Goal: Task Accomplishment & Management: Manage account settings

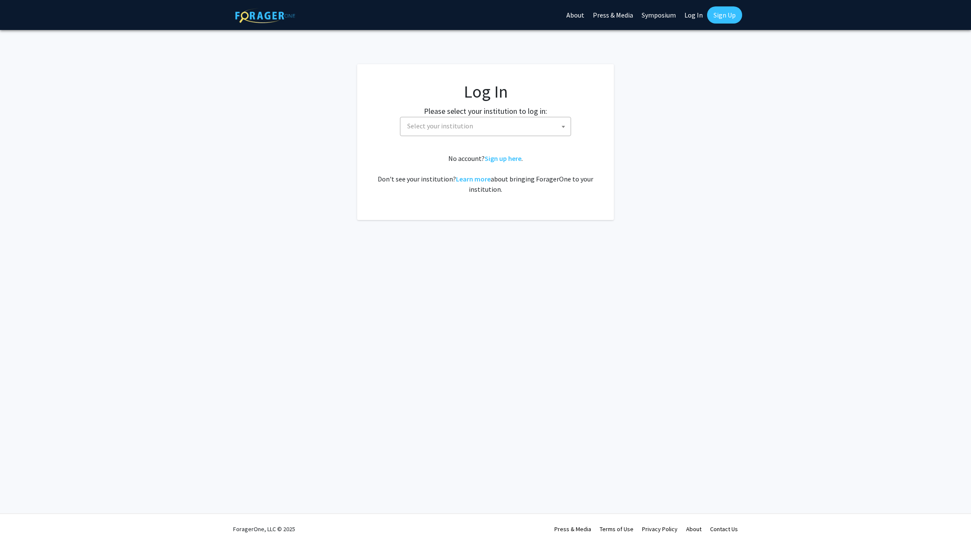
select select
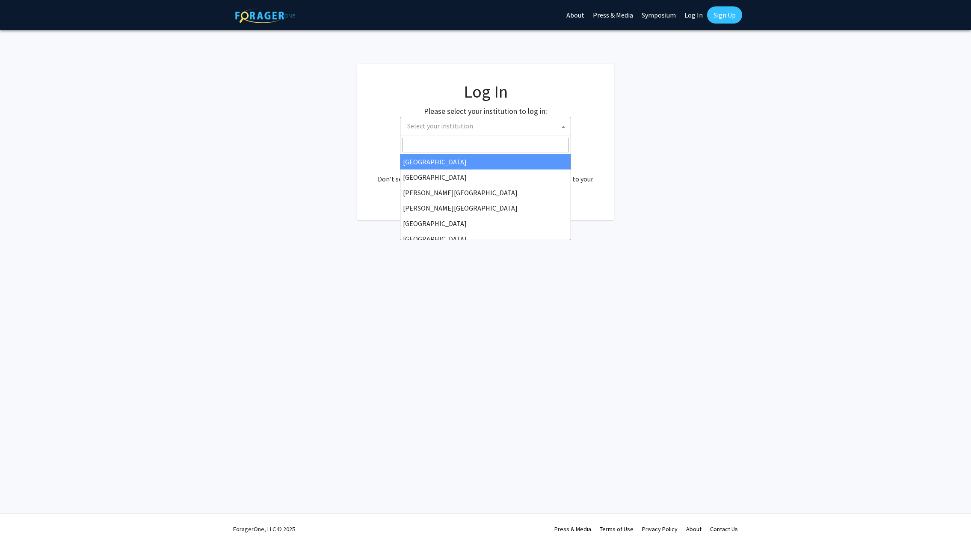
click at [428, 125] on span "Select your institution" at bounding box center [440, 125] width 66 height 9
type input "[GEOGRAPHIC_DATA]"
select select "13"
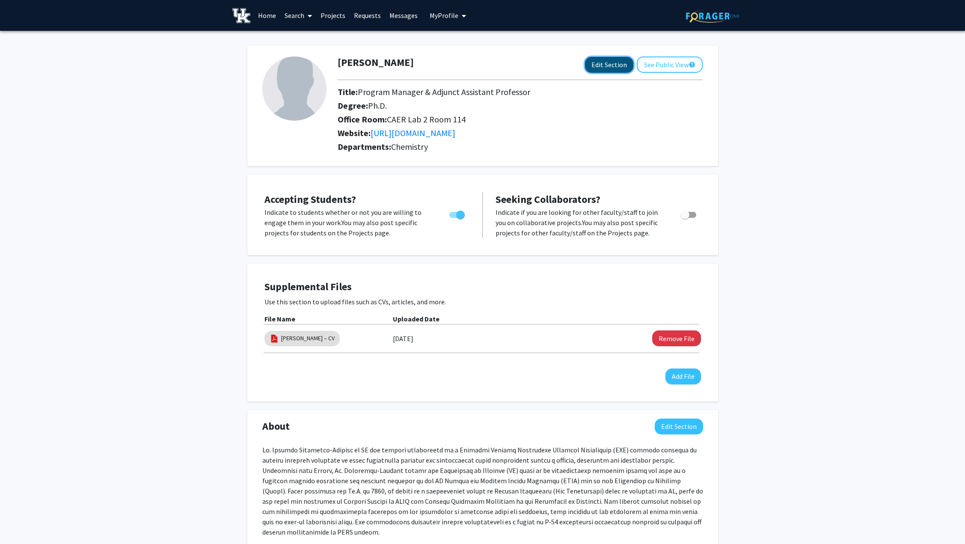
click at [602, 67] on button "Edit Section" at bounding box center [609, 65] width 48 height 16
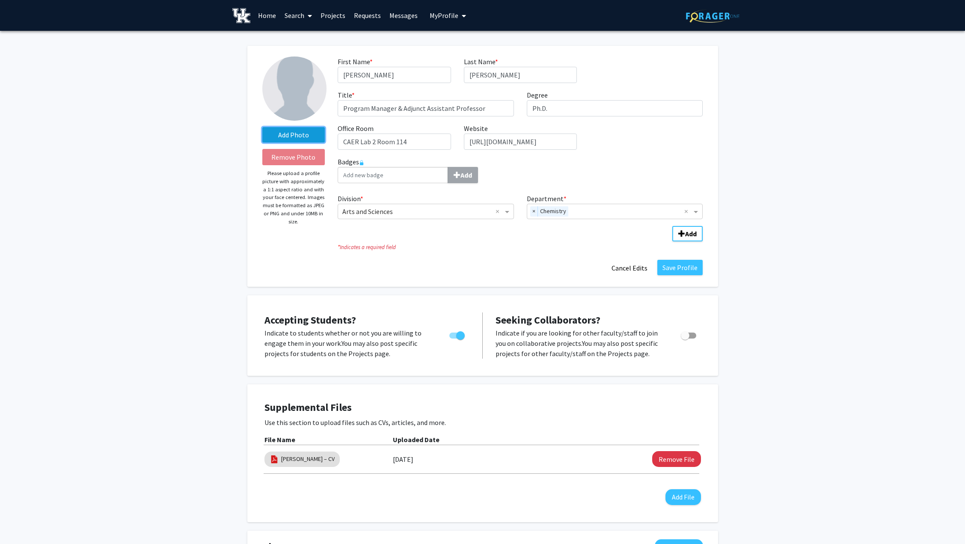
click at [282, 137] on label "Add Photo" at bounding box center [293, 134] width 63 height 15
click at [0, 0] on input "Add Photo" at bounding box center [0, 0] width 0 height 0
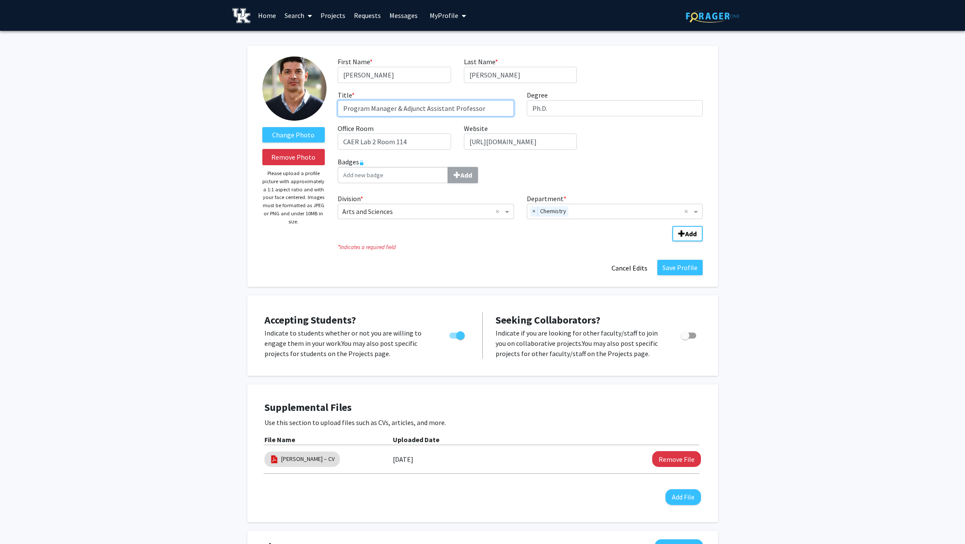
drag, startPoint x: 393, startPoint y: 109, endPoint x: 318, endPoint y: 108, distance: 74.9
click at [318, 108] on form "Change Photo Remove Photo Please upload a profile picture with approximately a …" at bounding box center [482, 165] width 453 height 219
type input "Associate Director & Adjunct Assistant Professor"
click at [680, 233] on span "Add Division/Department" at bounding box center [681, 233] width 7 height 7
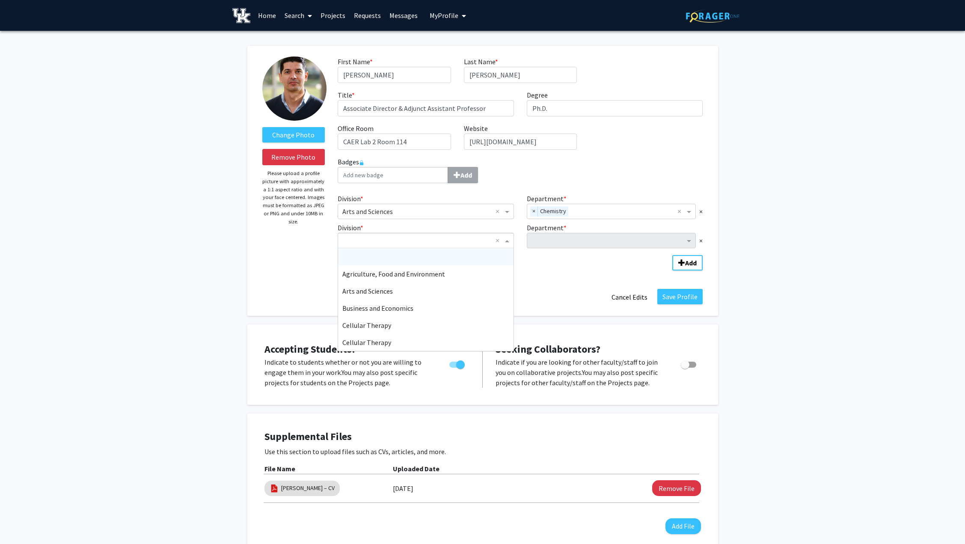
click at [509, 243] on span "Division" at bounding box center [508, 240] width 11 height 10
click at [382, 308] on span "Research Offices" at bounding box center [366, 308] width 48 height 9
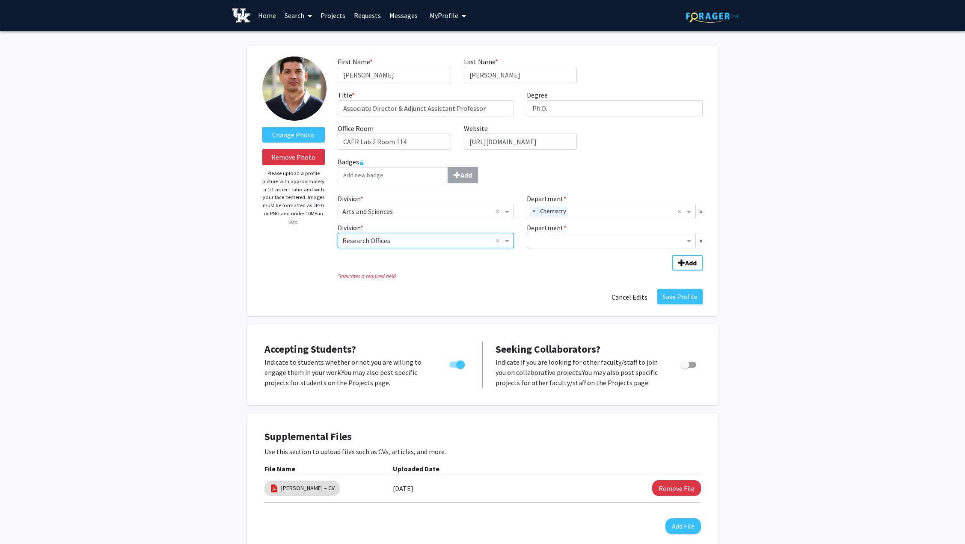
click at [562, 241] on input "Department" at bounding box center [608, 241] width 154 height 10
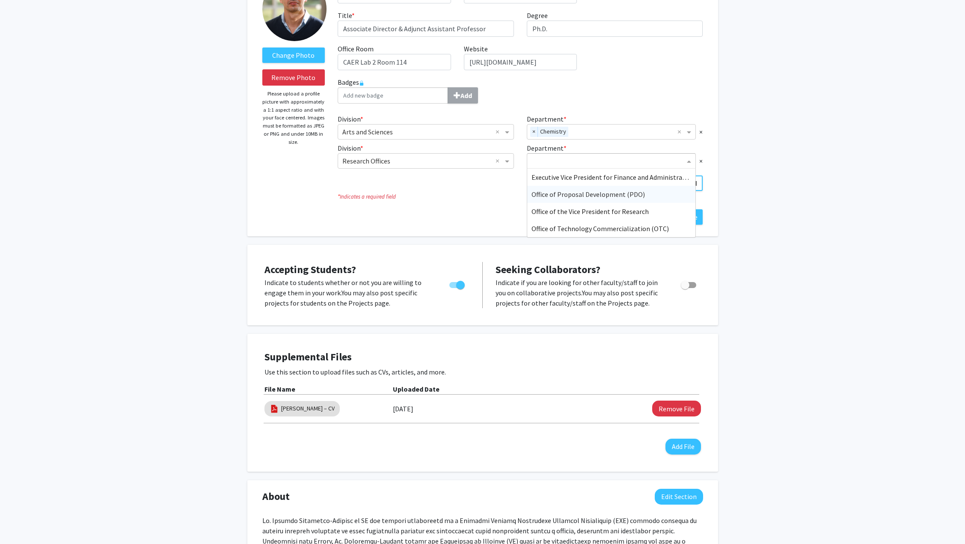
scroll to position [86, 0]
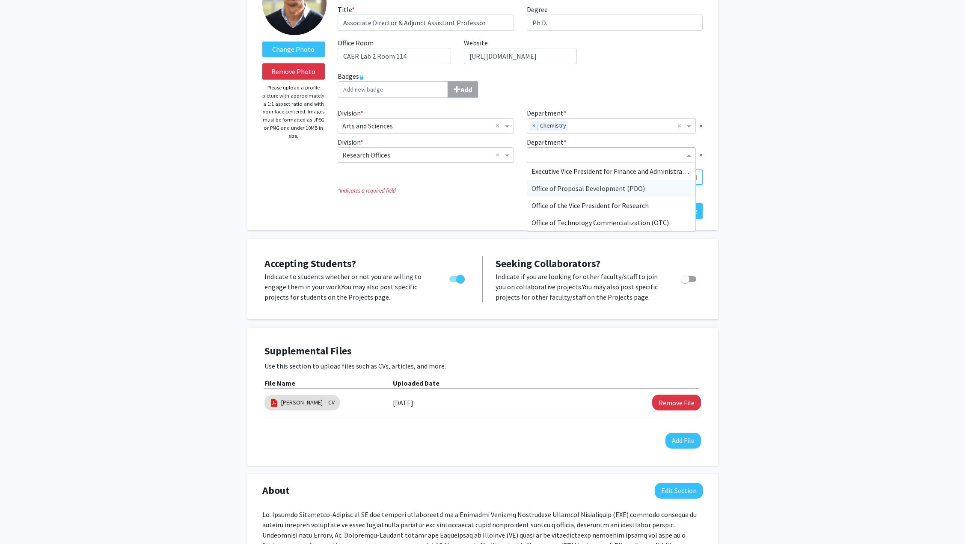
click at [426, 157] on input "Division" at bounding box center [417, 155] width 150 height 10
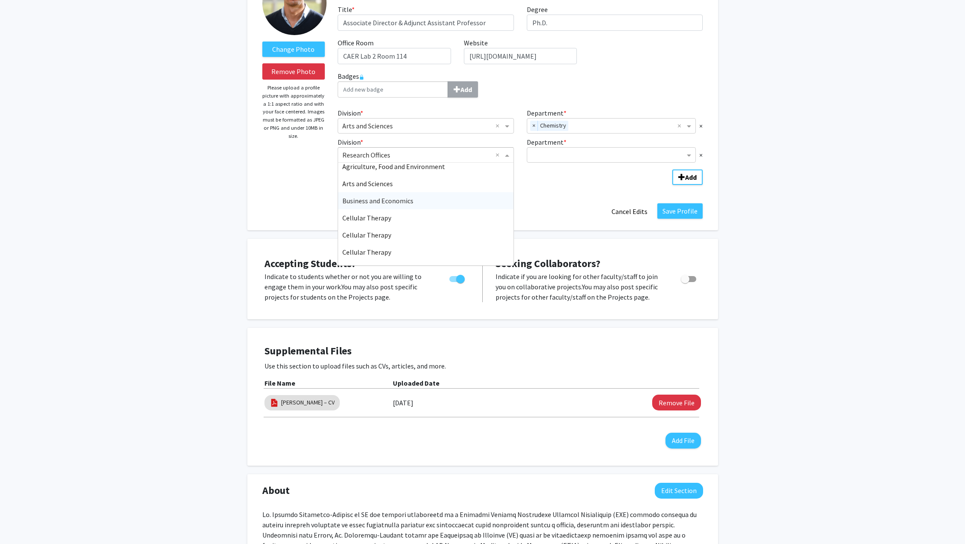
scroll to position [43, 0]
click at [415, 244] on div "Centers and Institutes" at bounding box center [425, 248] width 175 height 17
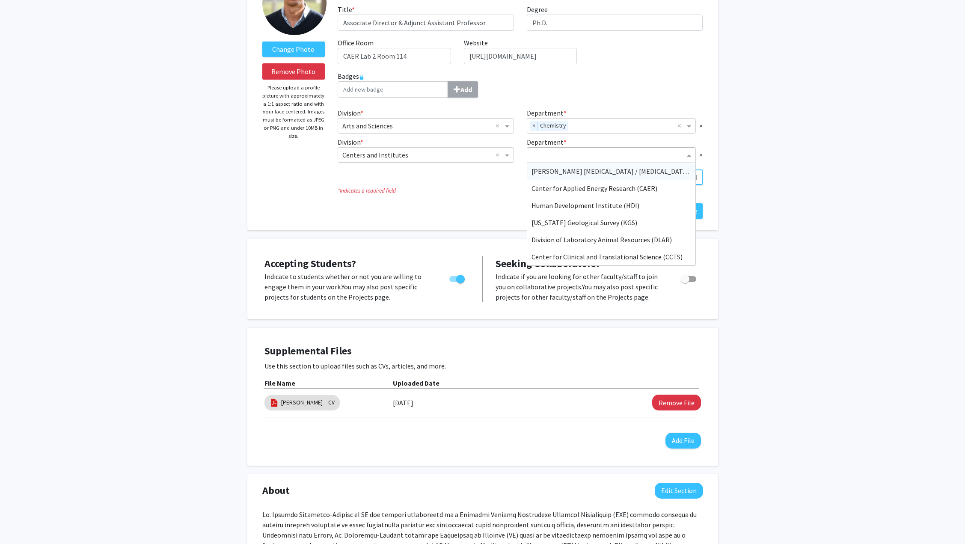
click at [574, 153] on input "Department" at bounding box center [608, 155] width 154 height 10
click at [569, 186] on span "Center for Applied Energy Research (CAER)" at bounding box center [594, 188] width 126 height 9
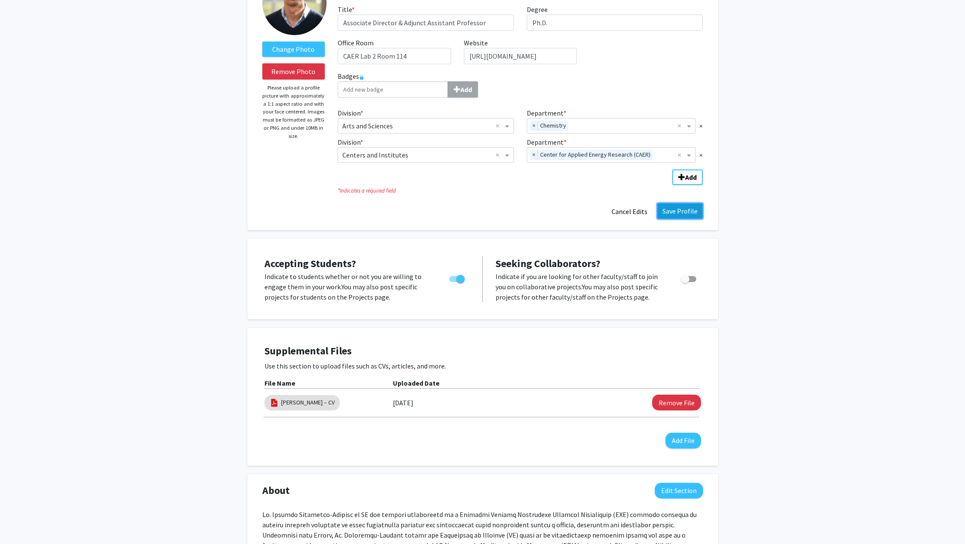
click at [679, 210] on button "Save Profile" at bounding box center [679, 210] width 45 height 15
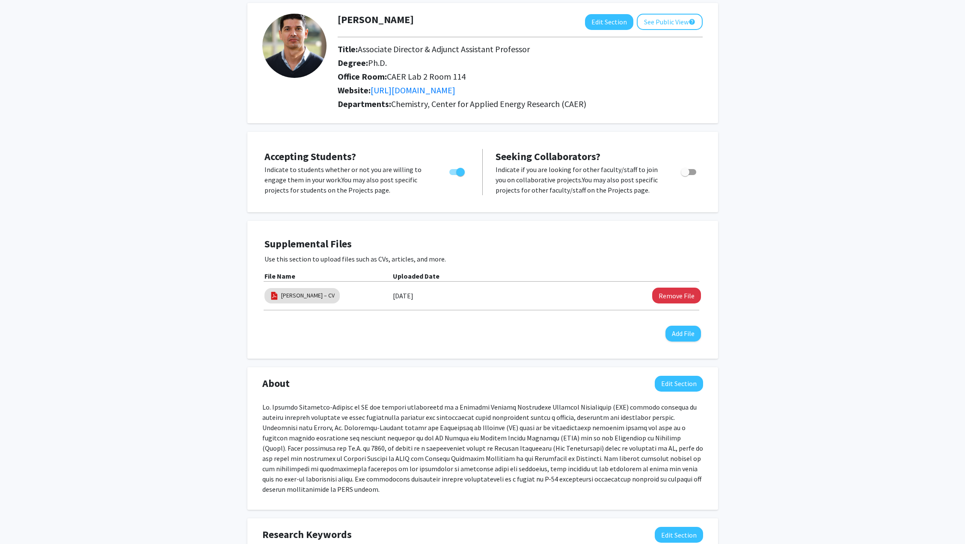
click at [343, 179] on p "Indicate to students whether or not you are willing to engage them in your work…" at bounding box center [348, 179] width 169 height 31
click at [682, 332] on button "Add File" at bounding box center [683, 334] width 36 height 16
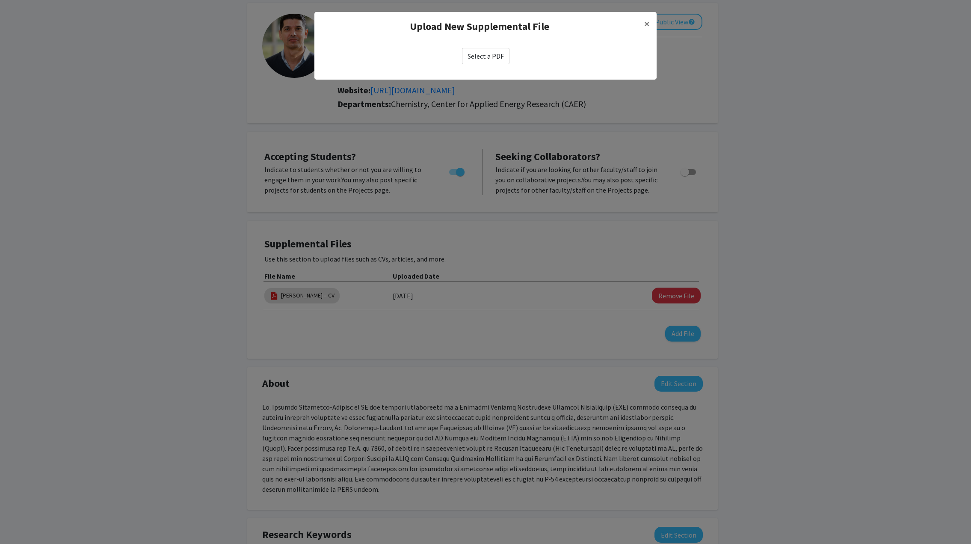
click at [484, 53] on label "Select a PDF" at bounding box center [485, 56] width 47 height 16
click at [0, 0] on input "Select a PDF" at bounding box center [0, 0] width 0 height 0
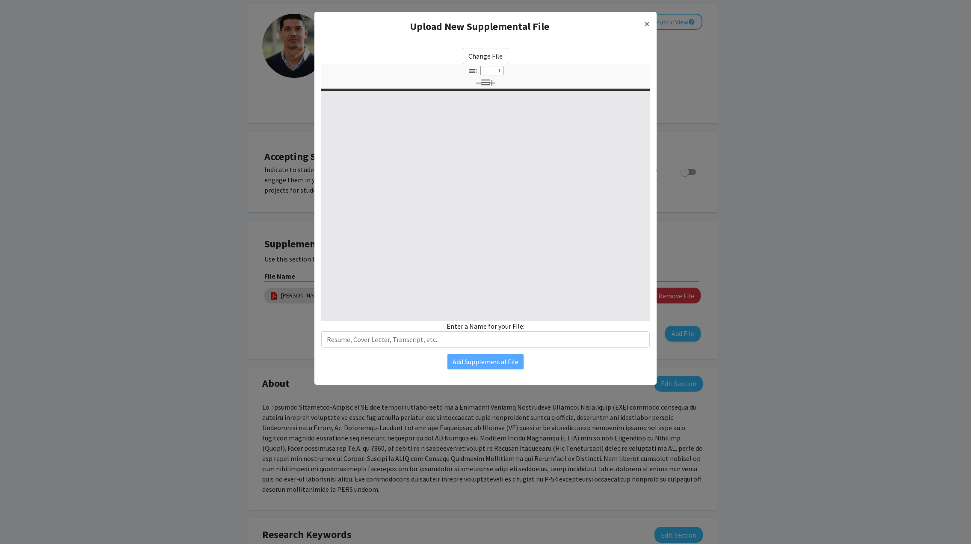
select select "custom"
type input "0"
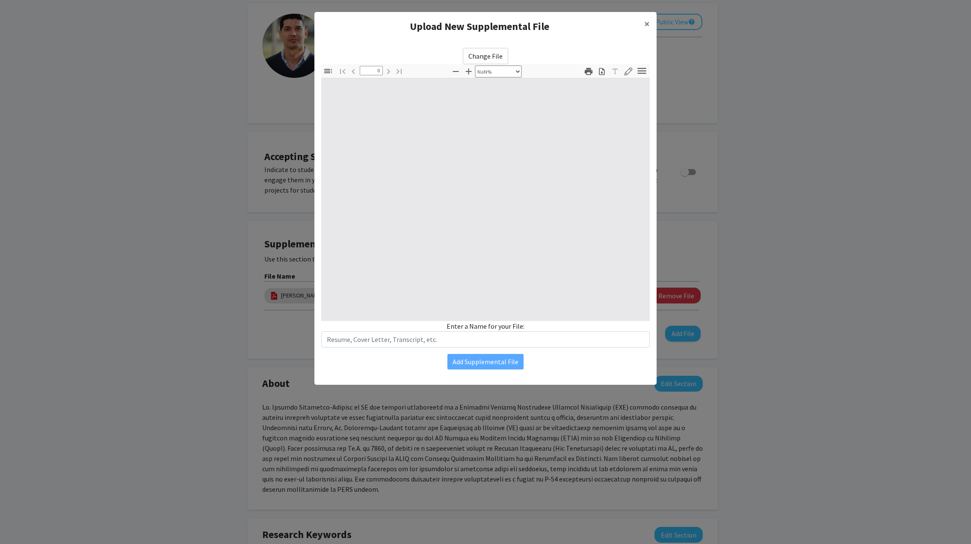
select select "auto"
type input "1"
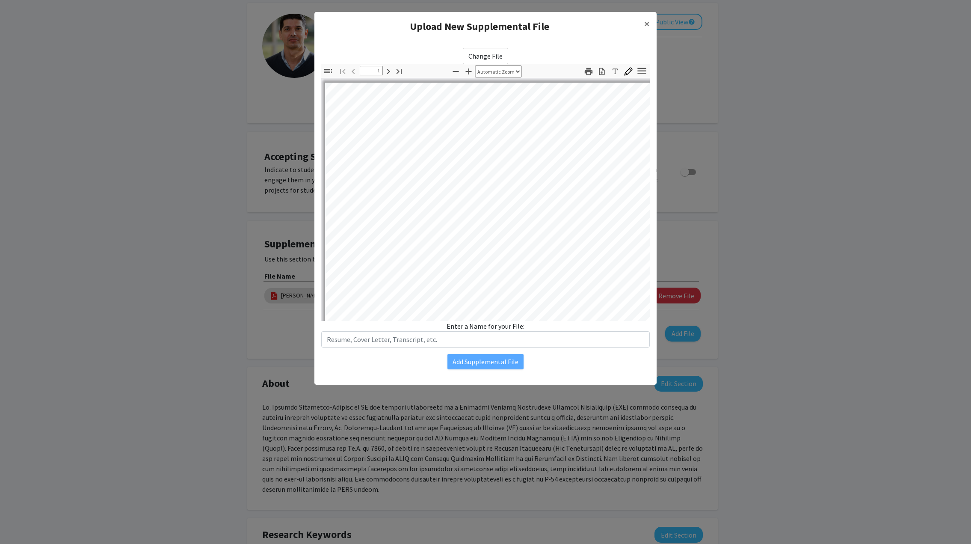
select select "auto"
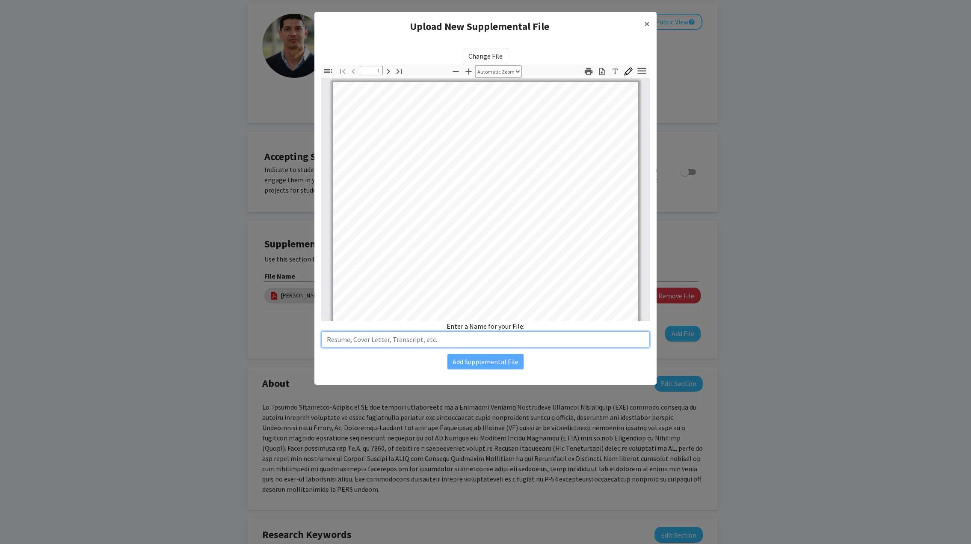
click at [343, 339] on input "text" at bounding box center [485, 339] width 329 height 16
type input "CV"
click at [490, 360] on button "Add Supplemental File" at bounding box center [485, 361] width 76 height 15
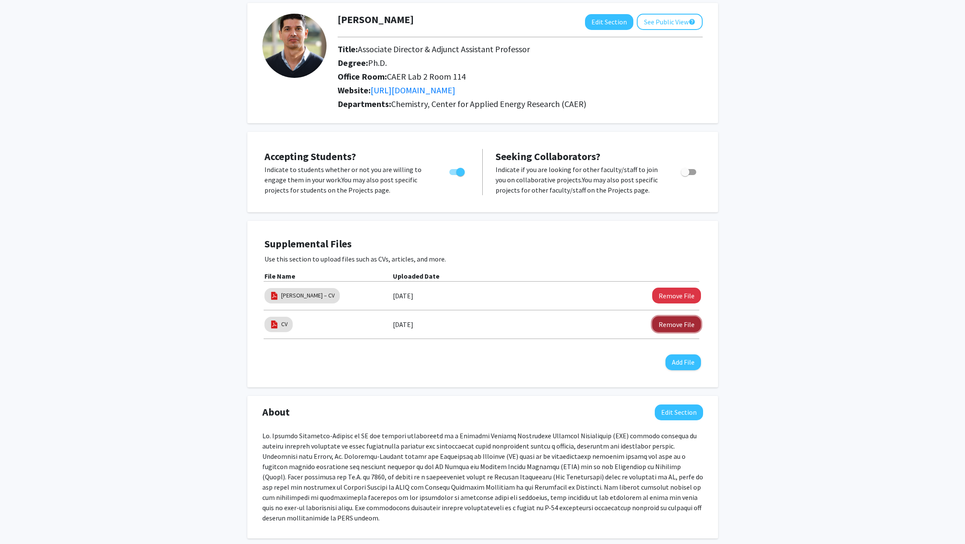
click at [671, 323] on button "Remove File" at bounding box center [676, 324] width 49 height 16
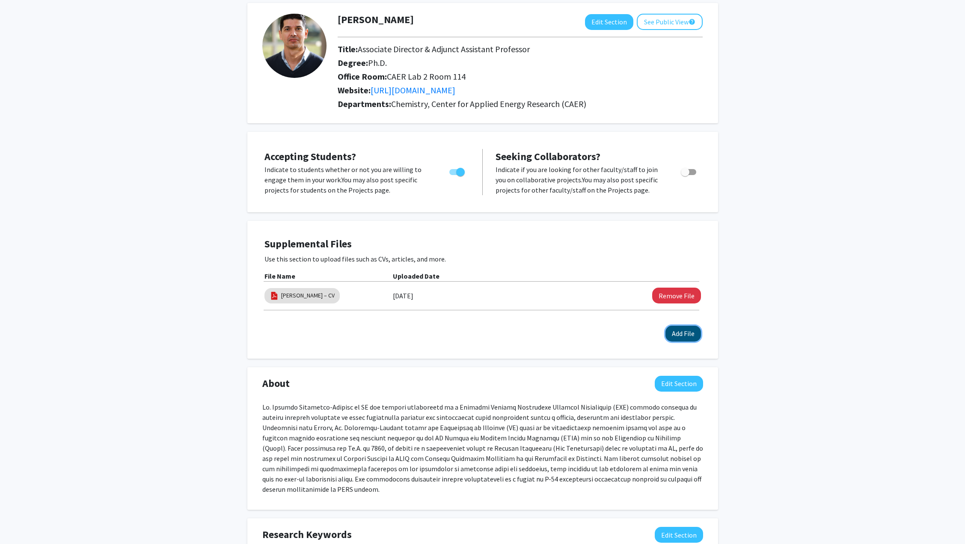
click at [674, 334] on button "Add File" at bounding box center [683, 334] width 36 height 16
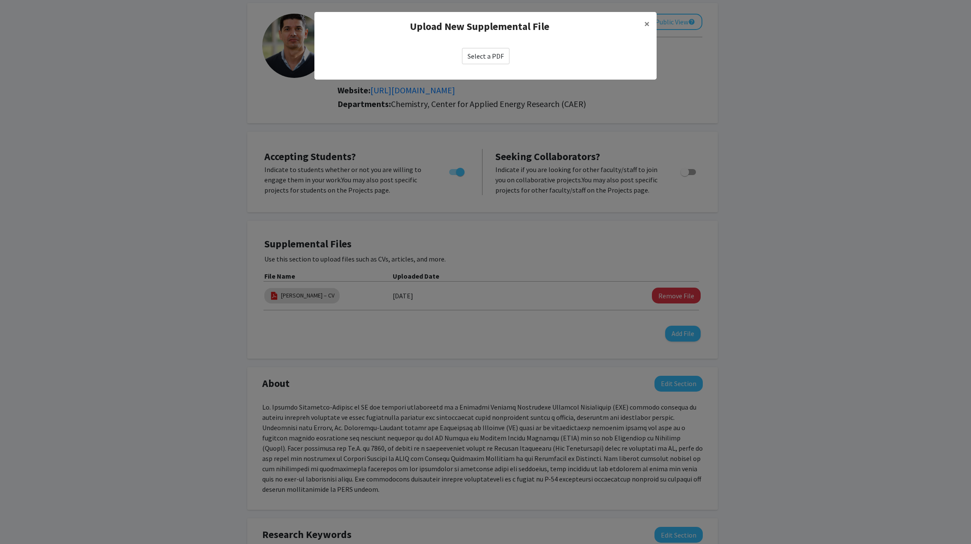
click at [480, 57] on label "Select a PDF" at bounding box center [485, 56] width 47 height 16
click at [0, 0] on input "Select a PDF" at bounding box center [0, 0] width 0 height 0
select select "custom"
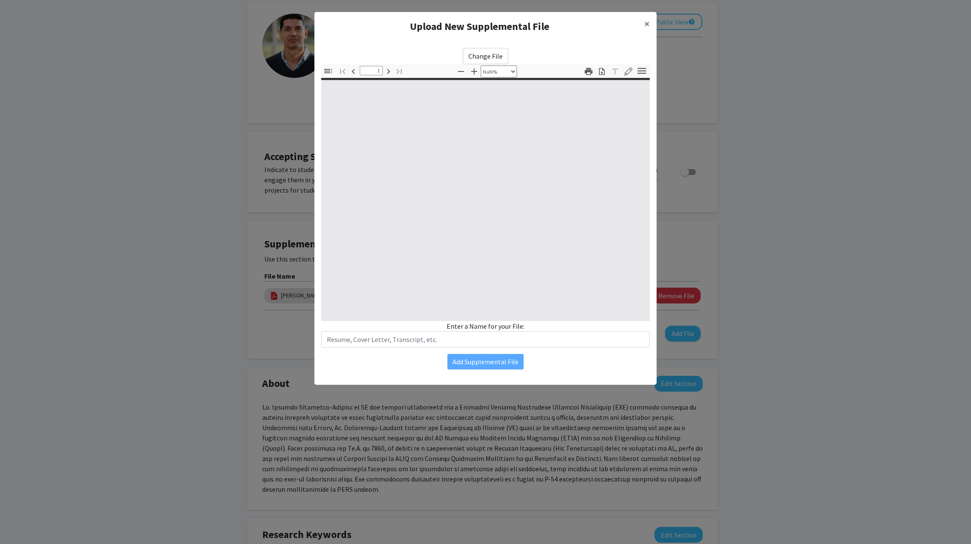
type input "0"
select select "custom"
type input "1"
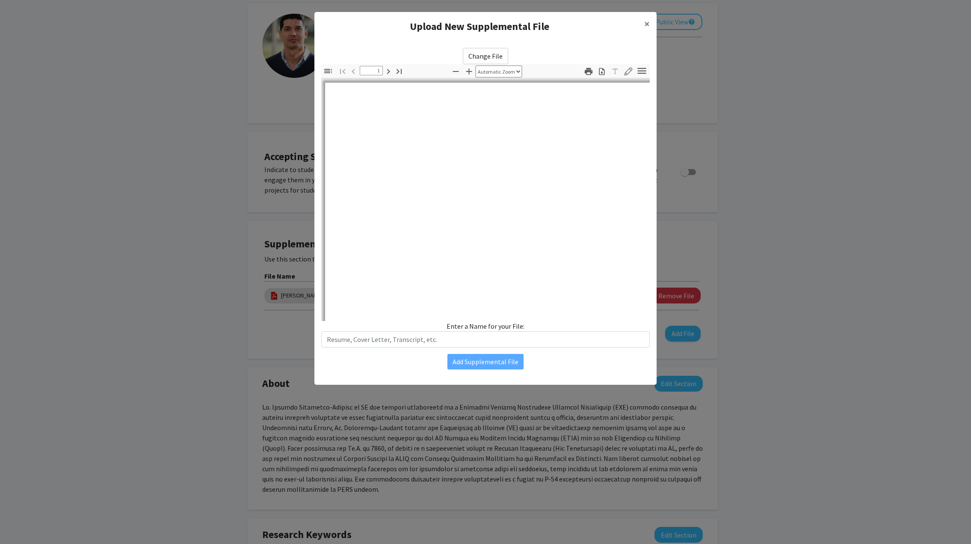
select select "auto"
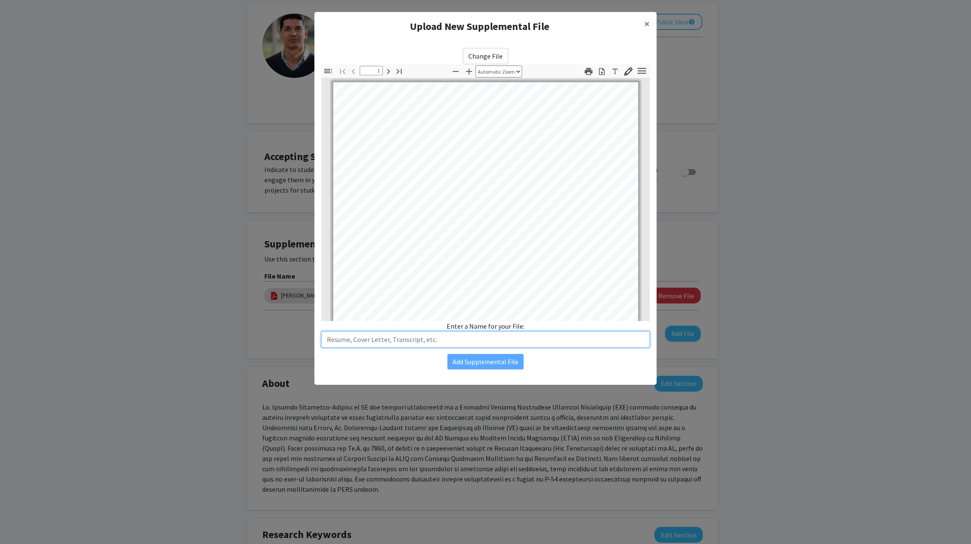
paste input "[PERSON_NAME] – CV ([DATE])"
type input "[PERSON_NAME] – CV ([DATE])"
click at [485, 360] on button "Add Supplemental File" at bounding box center [485, 361] width 76 height 15
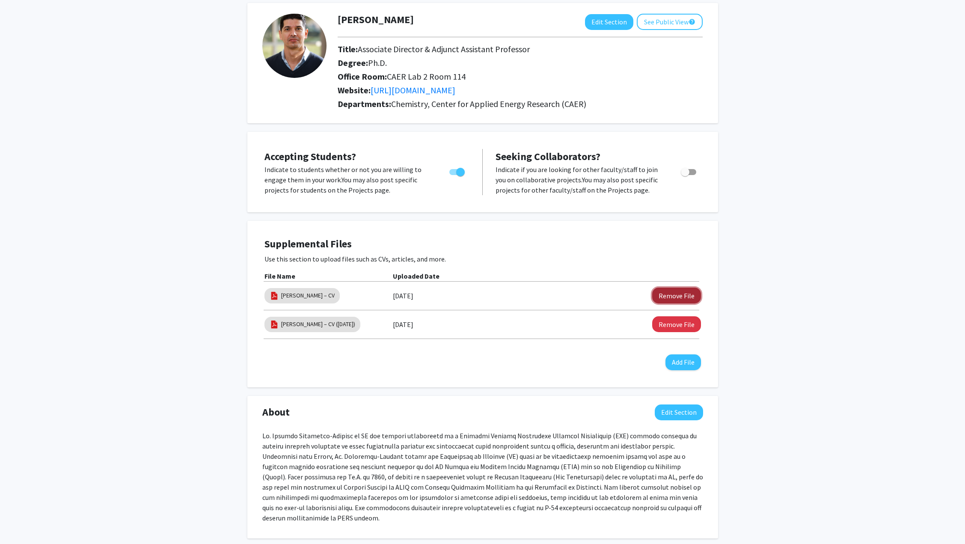
click at [677, 295] on button "Remove File" at bounding box center [676, 295] width 49 height 16
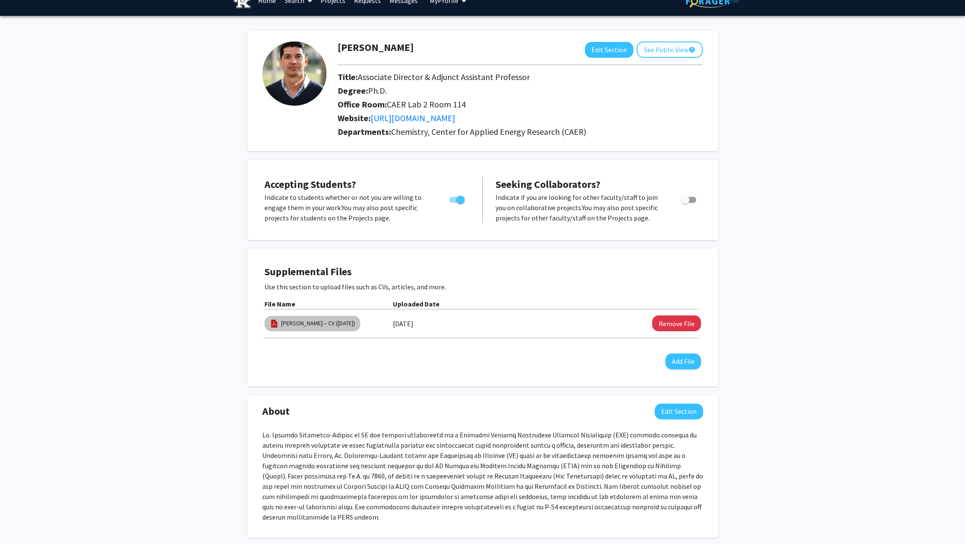
scroll to position [0, 0]
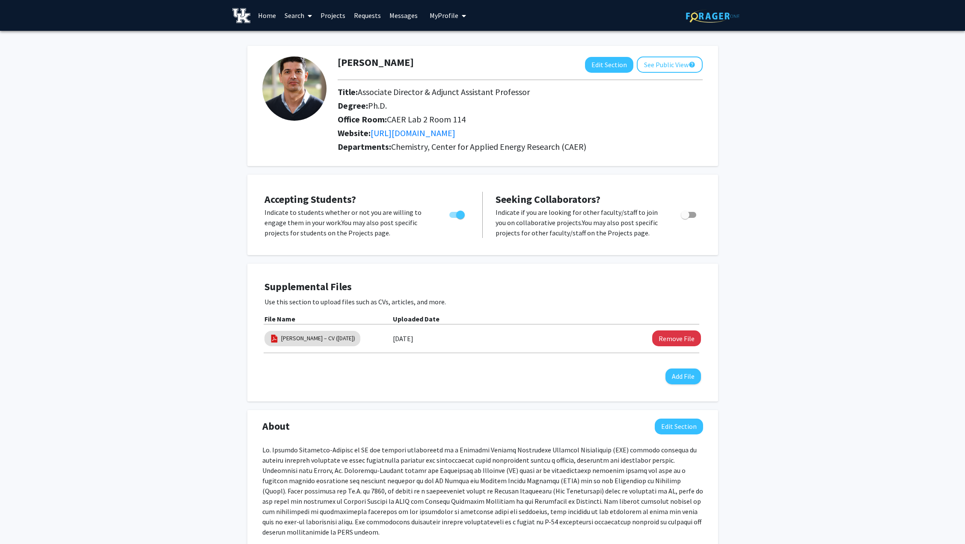
click at [334, 15] on link "Projects" at bounding box center [332, 15] width 33 height 30
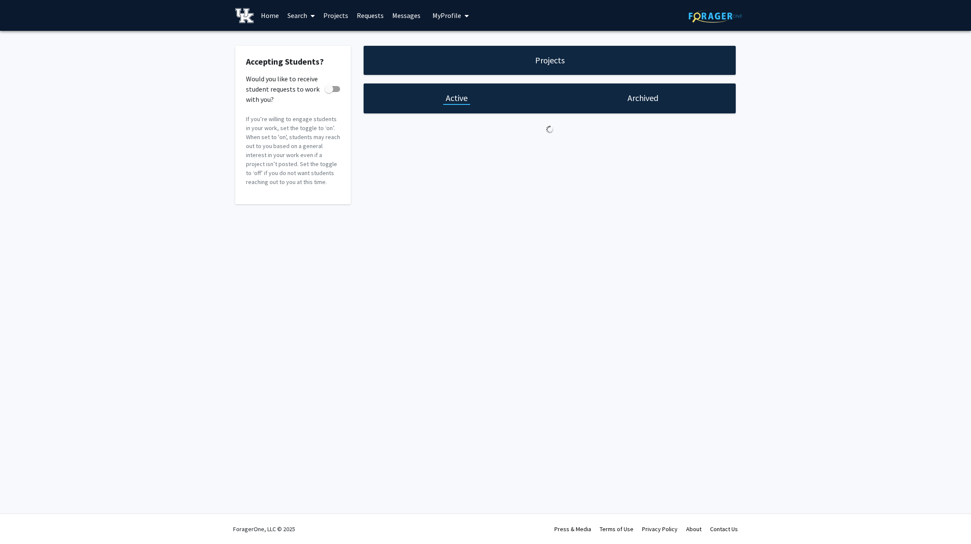
checkbox input "true"
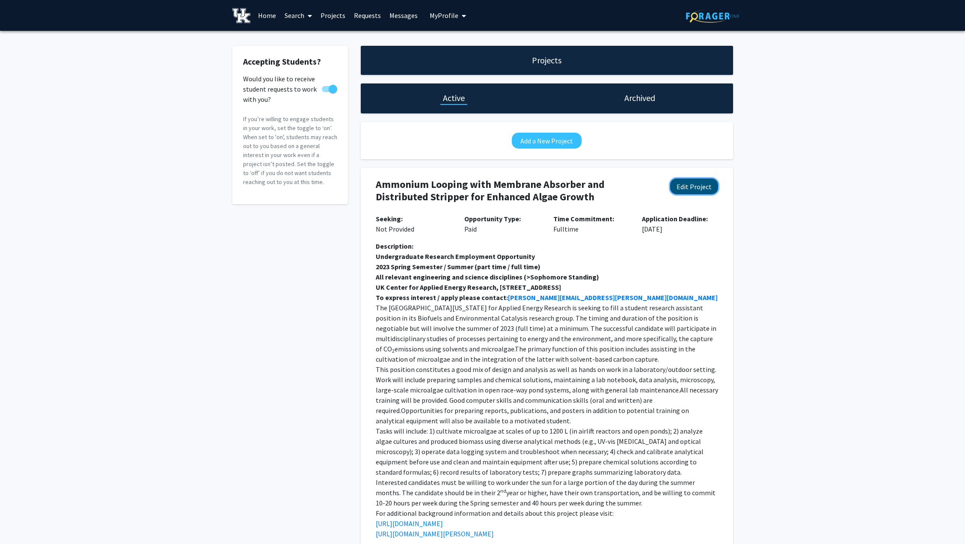
click at [692, 186] on button "Edit Project" at bounding box center [694, 186] width 48 height 16
select select "fulltime"
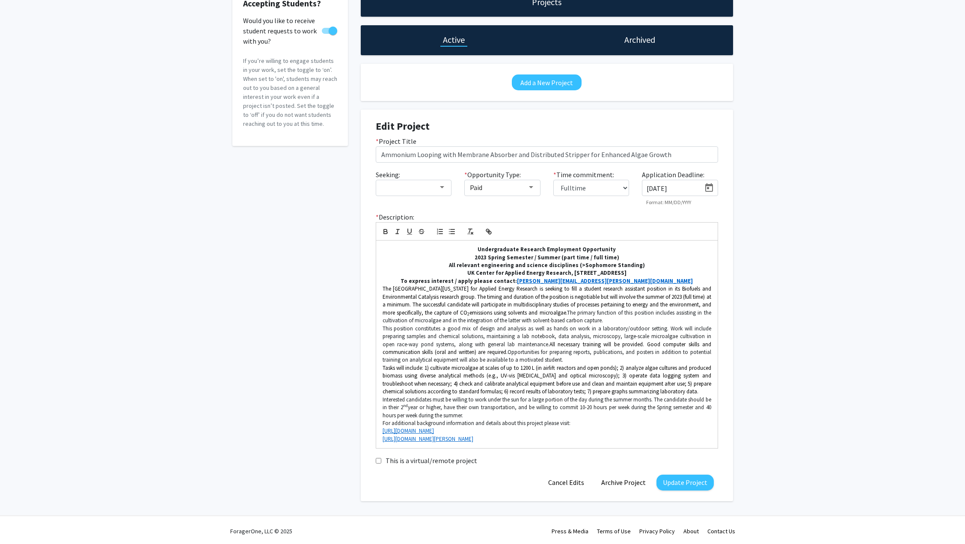
scroll to position [60, 0]
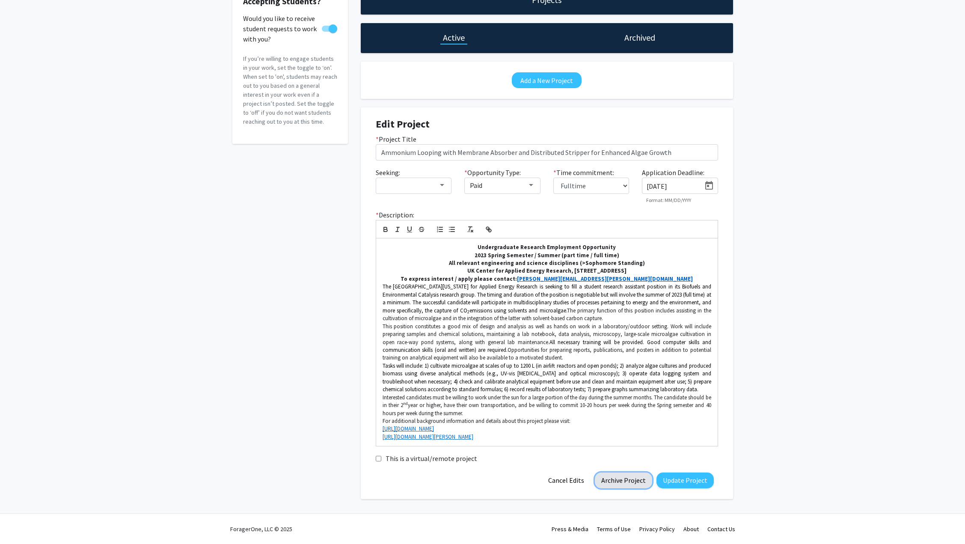
click at [615, 481] on button "Archive Project" at bounding box center [623, 480] width 57 height 16
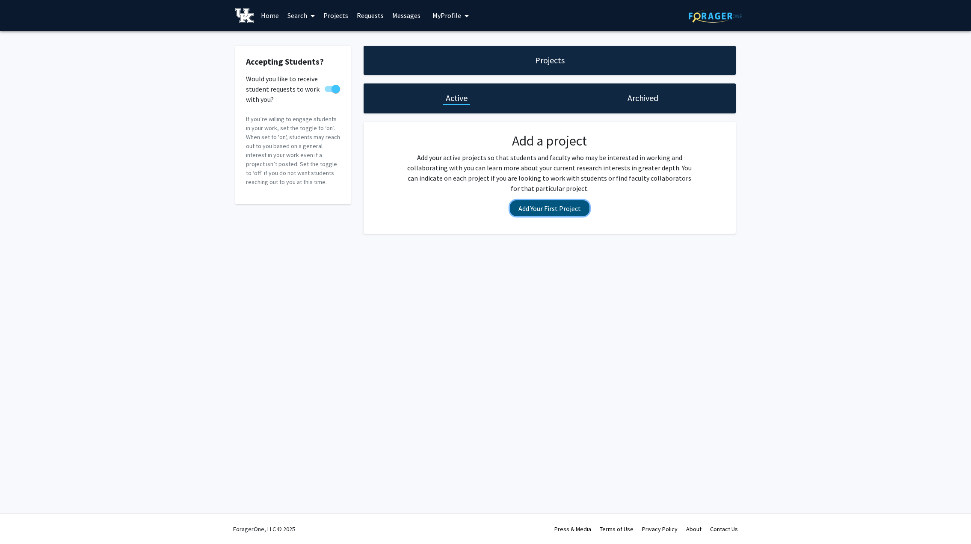
click at [547, 207] on button "Add Your First Project" at bounding box center [550, 208] width 80 height 16
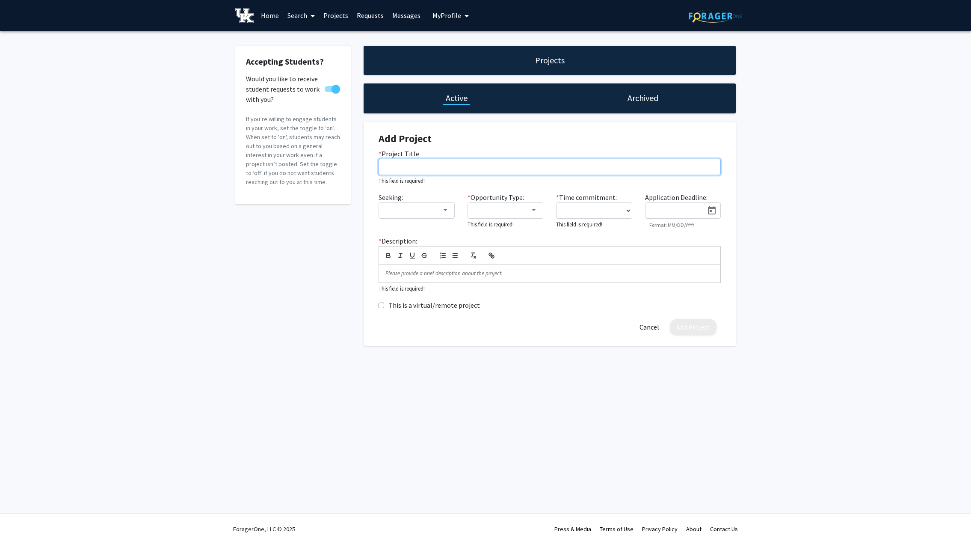
click at [409, 164] on input "* Project Title" at bounding box center [550, 167] width 342 height 16
click at [851, 197] on div "Accepting Students? Would you like to receive student requests to work with you…" at bounding box center [485, 198] width 971 height 334
click at [410, 166] on input "* Project Title" at bounding box center [550, 167] width 342 height 16
paste input "Multifunctional catalysts to improve the conversion and selectivity of the oilt…"
type input "Multifunctional catalysts to improve the conversion and selectivity of the oilt…"
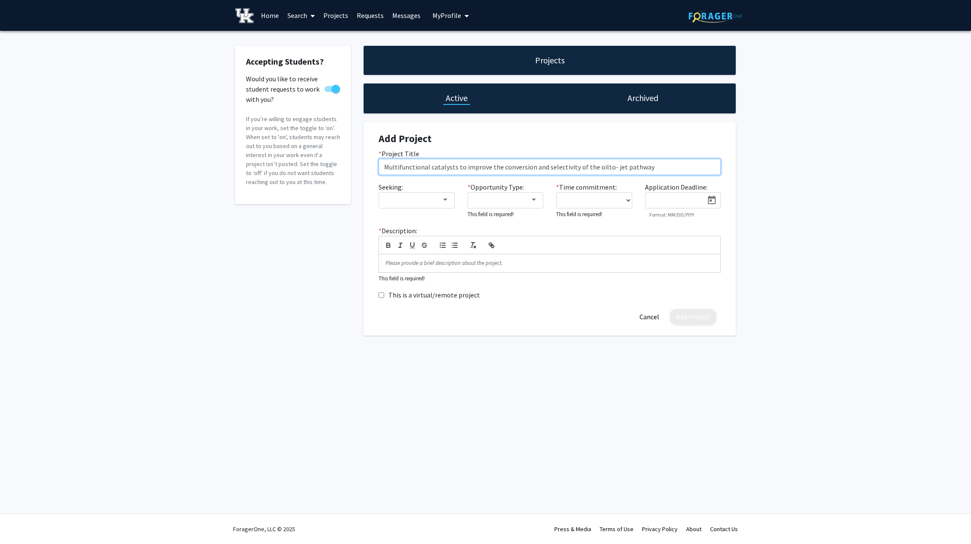
click at [598, 168] on input "Multifunctional catalysts to improve the conversion and selectivity of the oilt…" at bounding box center [550, 167] width 342 height 16
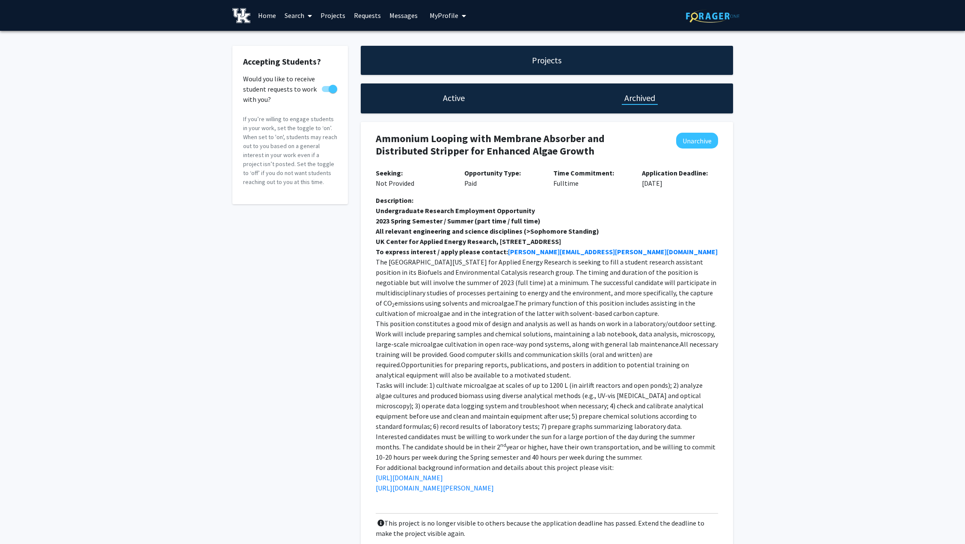
click at [329, 15] on link "Projects" at bounding box center [332, 15] width 33 height 30
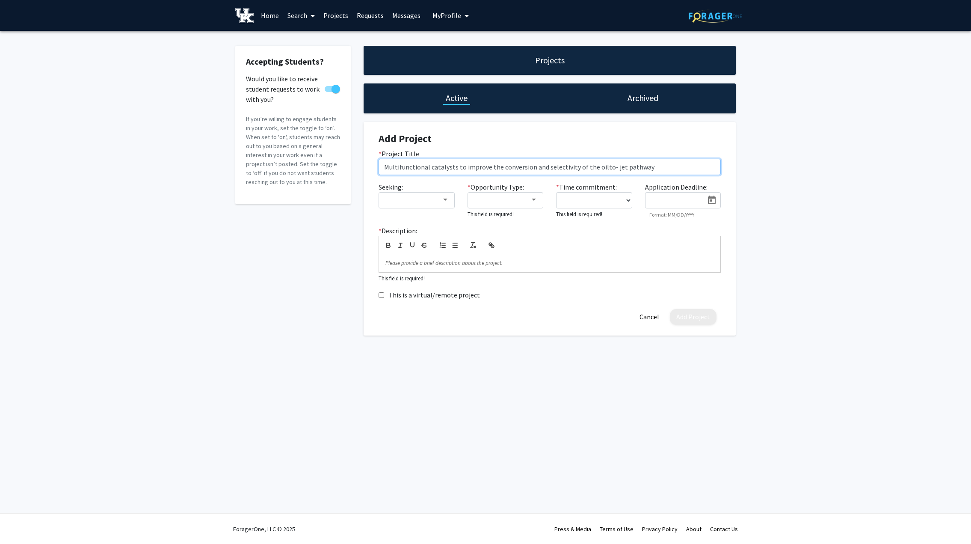
click at [599, 169] on input "Multifunctional catalysts to improve the conversion and selectivity of the oilt…" at bounding box center [550, 167] width 342 height 16
type input "Multifunctional catalysts to improve the conversion and selectivity of the oil-…"
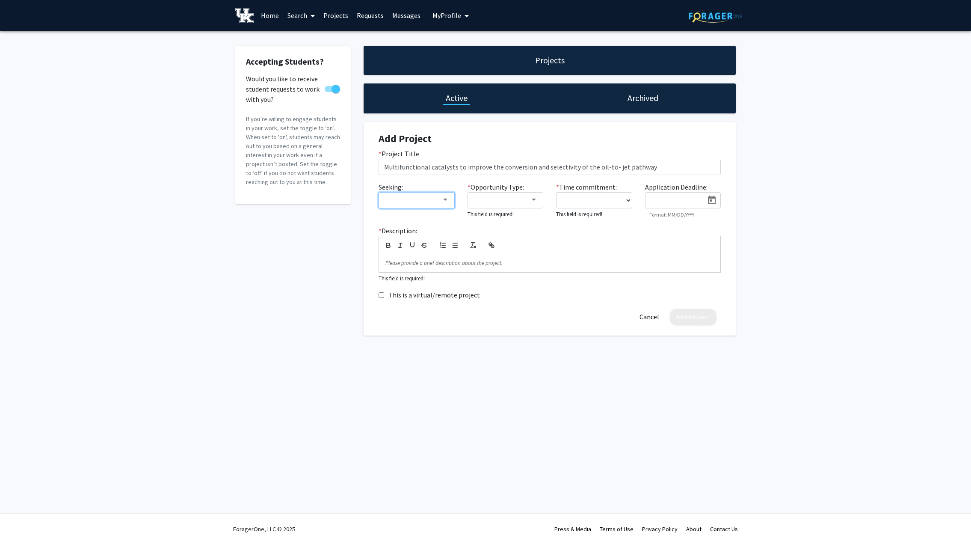
click at [398, 204] on div at bounding box center [412, 200] width 57 height 10
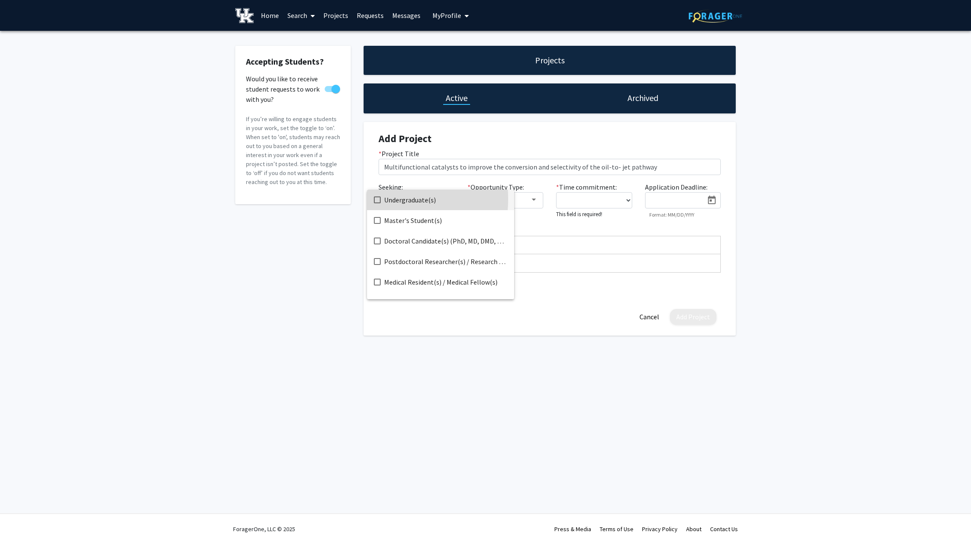
click at [377, 199] on mat-pseudo-checkbox at bounding box center [377, 199] width 7 height 7
click at [534, 182] on div at bounding box center [485, 272] width 971 height 544
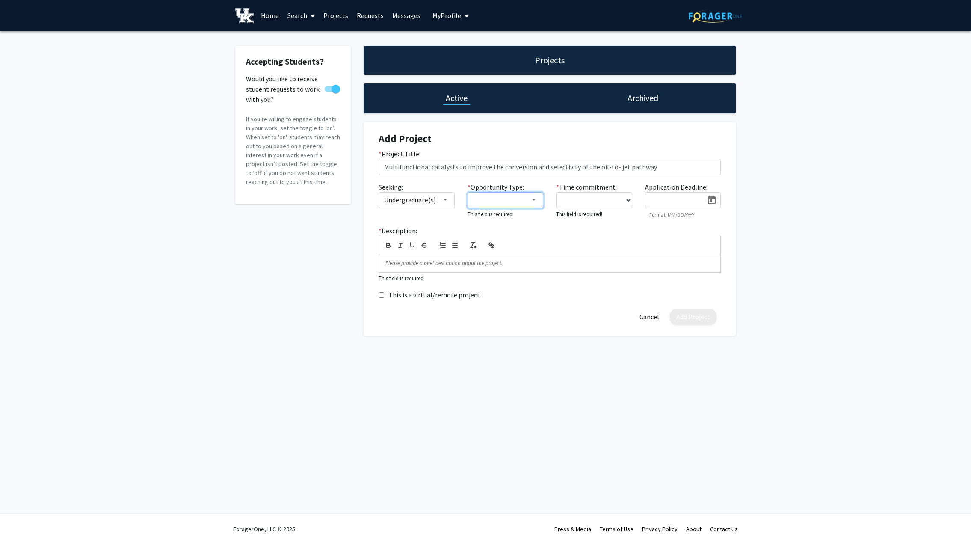
click at [530, 198] on div at bounding box center [534, 199] width 8 height 7
click at [467, 199] on mat-pseudo-checkbox at bounding box center [466, 199] width 7 height 7
click at [585, 201] on div at bounding box center [485, 272] width 971 height 544
click at [592, 202] on select "0 - 5 hours/week 5 - 10 hours/week 10 - 15 hours/week 15 - 20 hours/week 20 - 3…" at bounding box center [594, 200] width 76 height 16
select select "5 - 10"
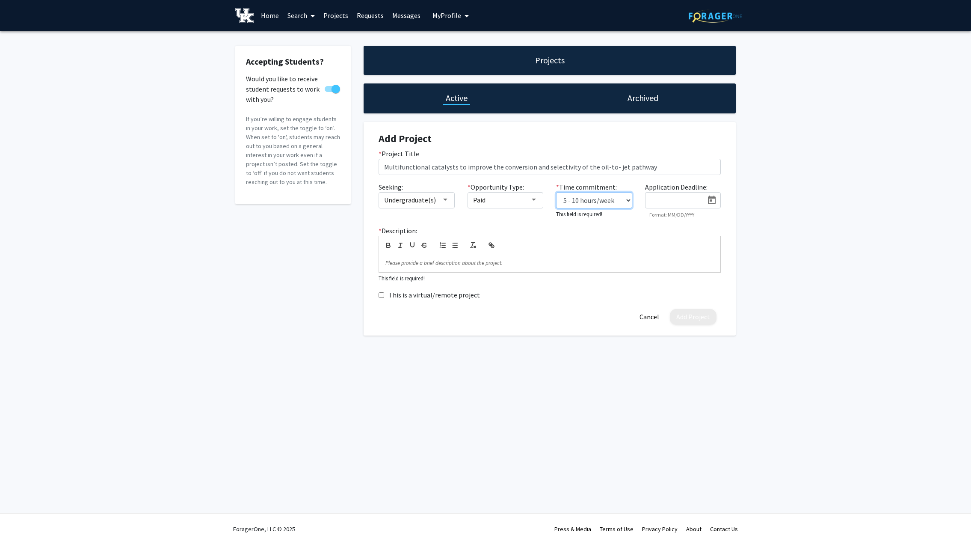
click at [556, 192] on select "0 - 5 hours/week 5 - 10 hours/week 10 - 15 hours/week 15 - 20 hours/week 20 - 3…" at bounding box center [594, 200] width 76 height 16
click at [711, 201] on icon "Open calendar" at bounding box center [712, 200] width 10 height 10
click at [760, 226] on button "Next month" at bounding box center [760, 226] width 17 height 17
click at [710, 296] on div "15" at bounding box center [708, 297] width 15 height 15
type input "[DATE]"
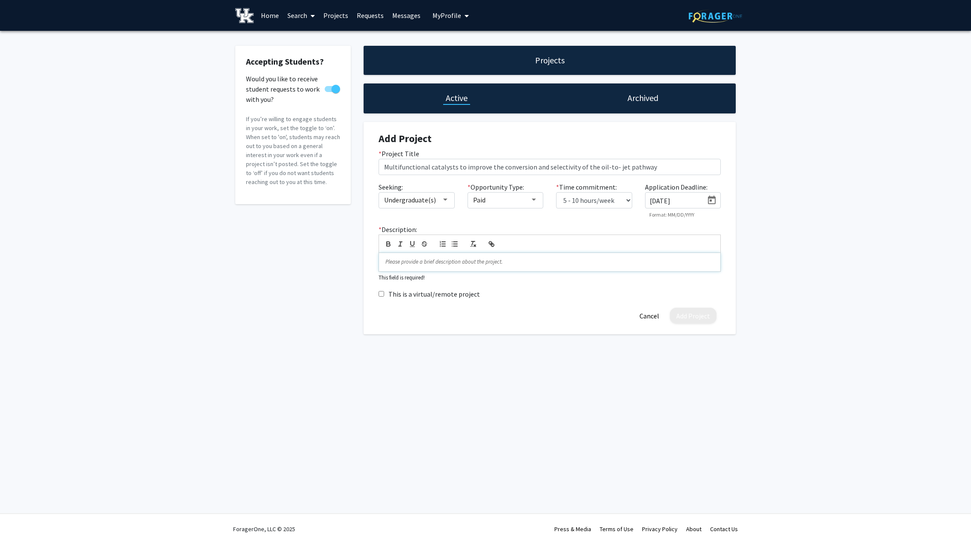
click at [397, 264] on p at bounding box center [549, 262] width 329 height 8
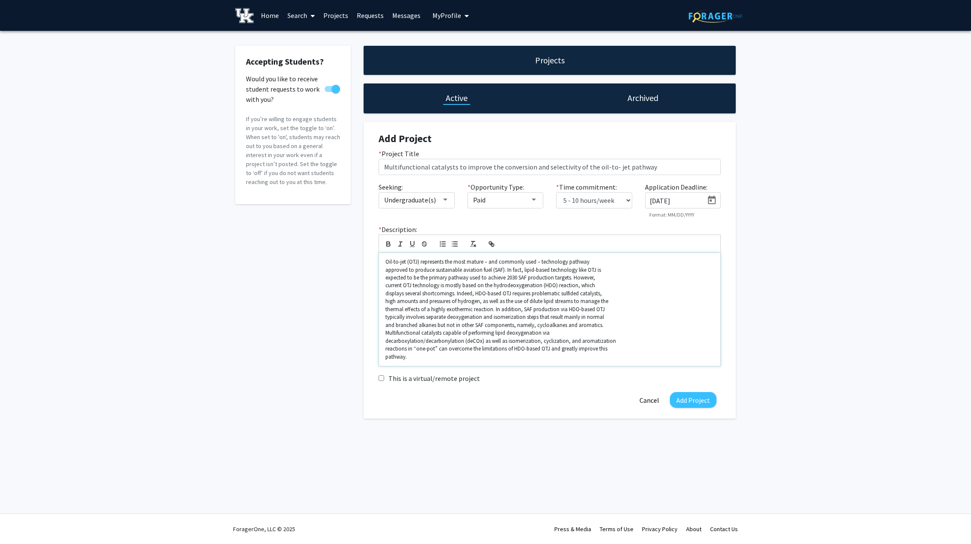
click at [616, 263] on p "Oil-to-jet (OTJ) represents the most mature – and commonly used – technology pa…" at bounding box center [549, 262] width 329 height 8
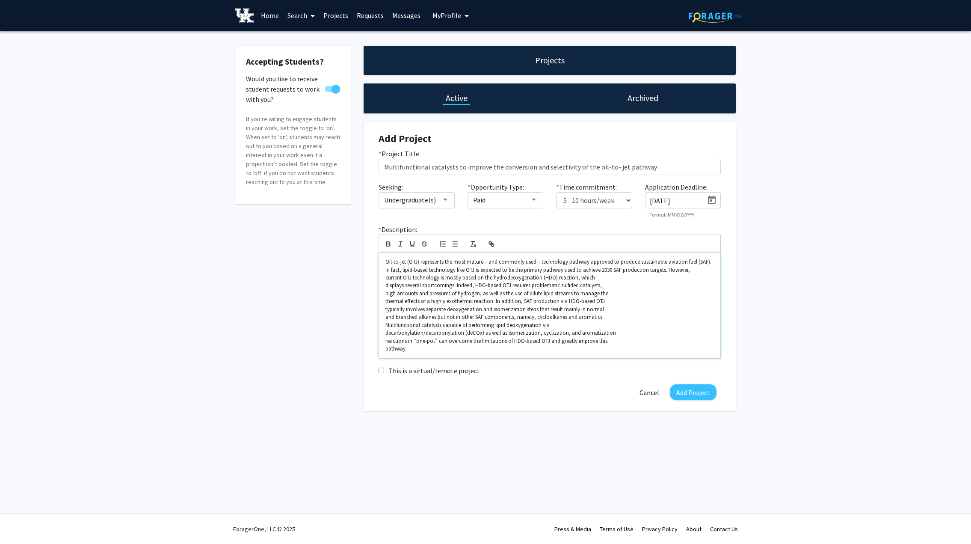
click at [628, 275] on p "current OTJ technology is mostly based on the hydrodeoxygenation (HDO) reaction…" at bounding box center [549, 278] width 329 height 8
click at [532, 287] on p "current OTJ technology is mostly based on the hydrodeoxygenation (HDO) reaction…" at bounding box center [549, 282] width 329 height 16
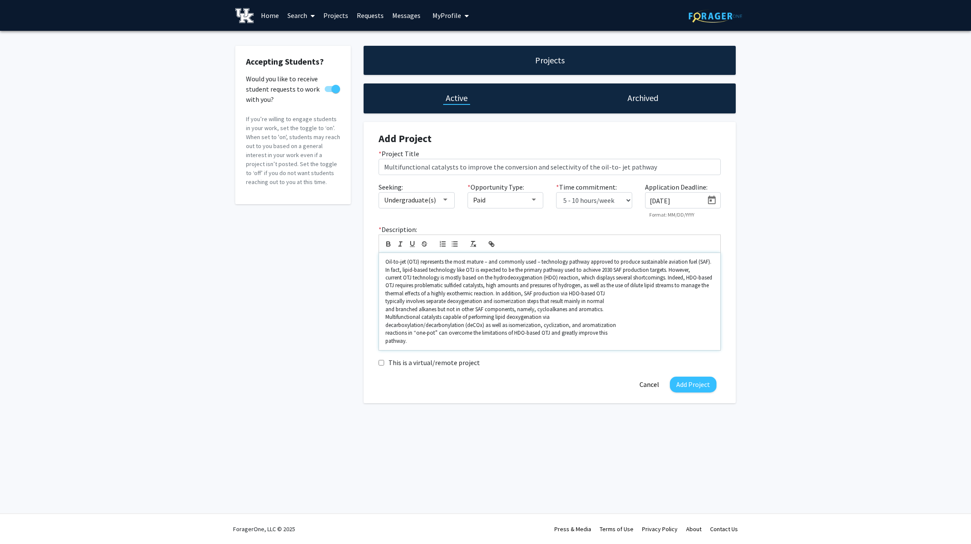
click at [612, 292] on p "thermal effects of a highly exothermic reaction. In addition, SAF production vi…" at bounding box center [549, 294] width 329 height 8
click at [572, 303] on p "thermal effects of a highly exothermic reaction. In addition, SAF production vi…" at bounding box center [549, 298] width 329 height 16
click at [564, 313] on p "Multifunctional catalysts capable of performing lipid deoxygenation via" at bounding box center [549, 317] width 329 height 8
click at [501, 315] on p "Multifunctional catalysts capable of performing lipid deoxygenation via decarbo…" at bounding box center [549, 321] width 329 height 16
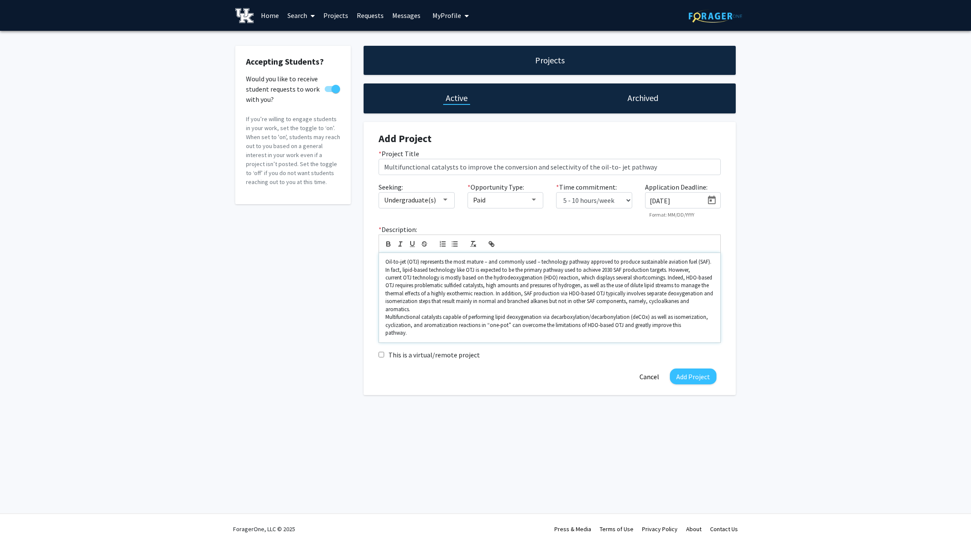
click at [684, 319] on p "Multifunctional catalysts capable of performing lipid deoxygenation via decarbo…" at bounding box center [549, 321] width 329 height 16
click at [698, 268] on p "Oil-to-jet (OTJ) represents the most mature – and commonly used – technology pa…" at bounding box center [549, 266] width 329 height 16
click at [709, 284] on p "Oil-to-jet (OTJ) represents the most mature – and commonly used – technology pa…" at bounding box center [549, 274] width 329 height 32
click at [705, 319] on p "Multifunctional catalysts capable of performing lipid deoxygenation via decarbo…" at bounding box center [549, 321] width 329 height 16
click at [704, 317] on p "Multifunctional catalysts capable of performing lipid deoxygenation via decarbo…" at bounding box center [549, 321] width 329 height 16
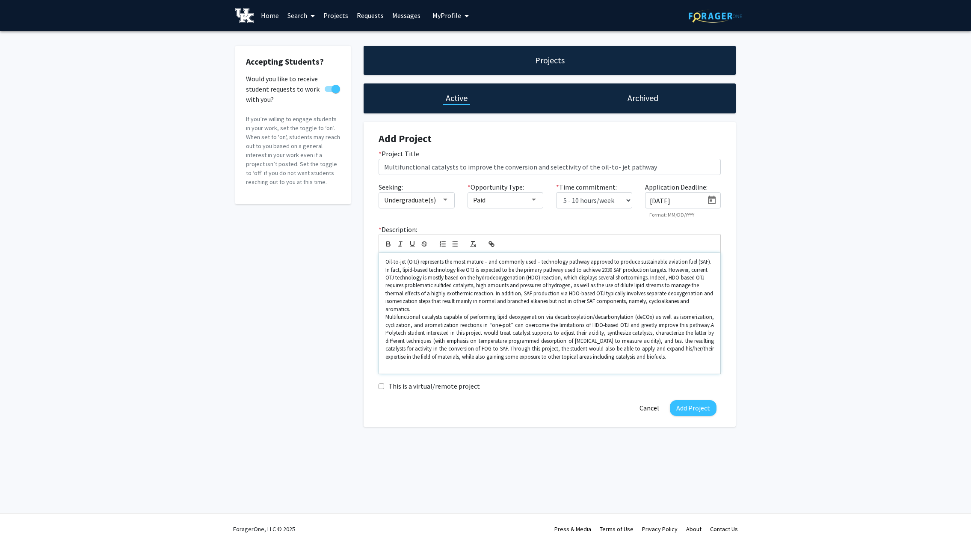
click at [711, 317] on p "Multifunctional catalysts capable of performing lipid deoxygenation via decarbo…" at bounding box center [549, 336] width 329 height 47
click at [714, 317] on p "Multifunctional catalysts capable of performing lipid deoxygenation via decarbo…" at bounding box center [549, 336] width 329 height 47
click at [618, 334] on p "Multifunctional catalysts capable of performing lipid deoxygenation via decarbo…" at bounding box center [549, 336] width 329 height 47
drag, startPoint x: 498, startPoint y: 332, endPoint x: 616, endPoint y: 332, distance: 117.2
click at [616, 332] on p "Multifunctional catalysts capable of performing lipid deoxygenation via decarbo…" at bounding box center [549, 336] width 329 height 47
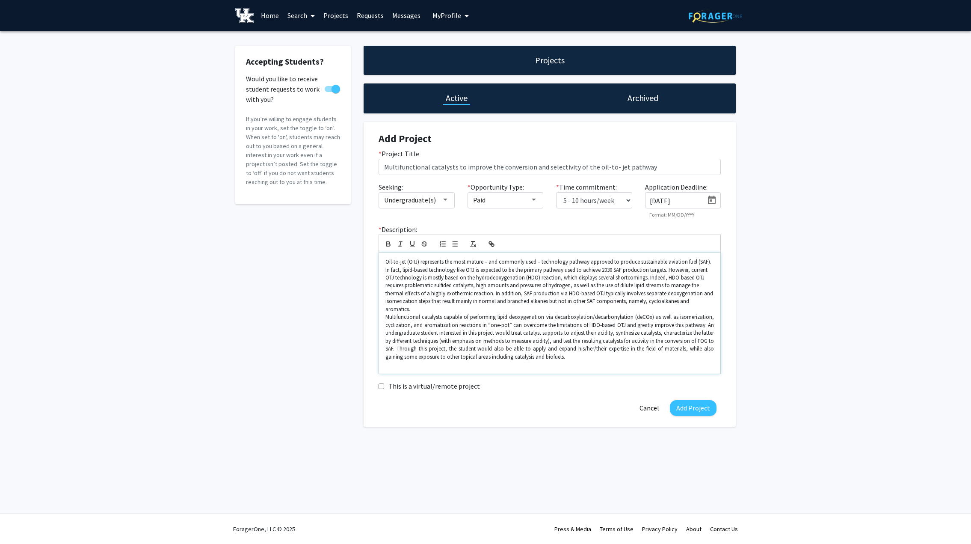
click at [394, 341] on p "Multifunctional catalysts capable of performing lipid deoxygenation via decarbo…" at bounding box center [549, 336] width 329 height 47
click at [669, 341] on p "Multifunctional catalysts capable of performing lipid deoxygenation via decarbo…" at bounding box center [549, 336] width 329 height 47
click at [678, 340] on p "Multifunctional catalysts capable of performing lipid deoxygenation via decarbo…" at bounding box center [549, 336] width 329 height 47
click at [713, 340] on p "Multifunctional catalysts capable of performing lipid deoxygenation via decarbo…" at bounding box center [549, 336] width 329 height 47
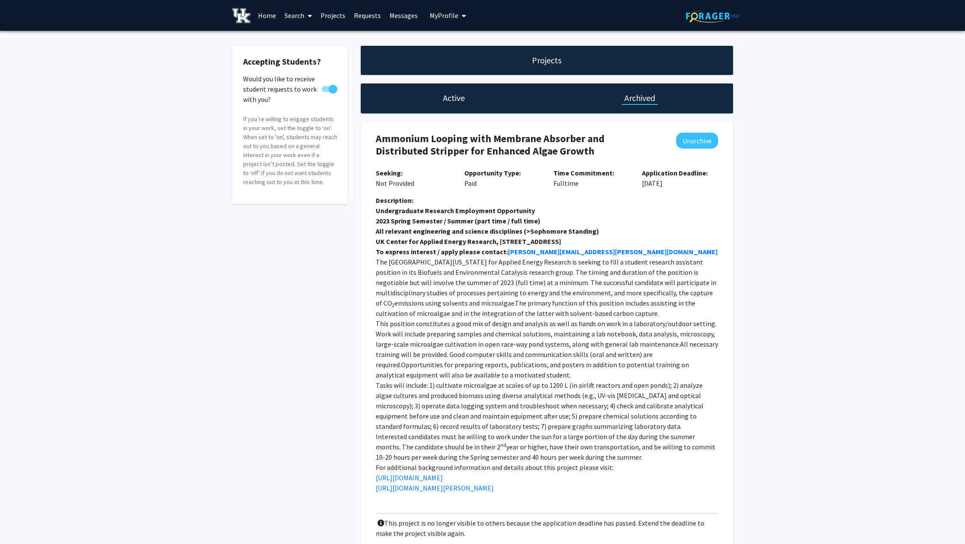
click at [449, 98] on h1 "Active" at bounding box center [454, 98] width 22 height 12
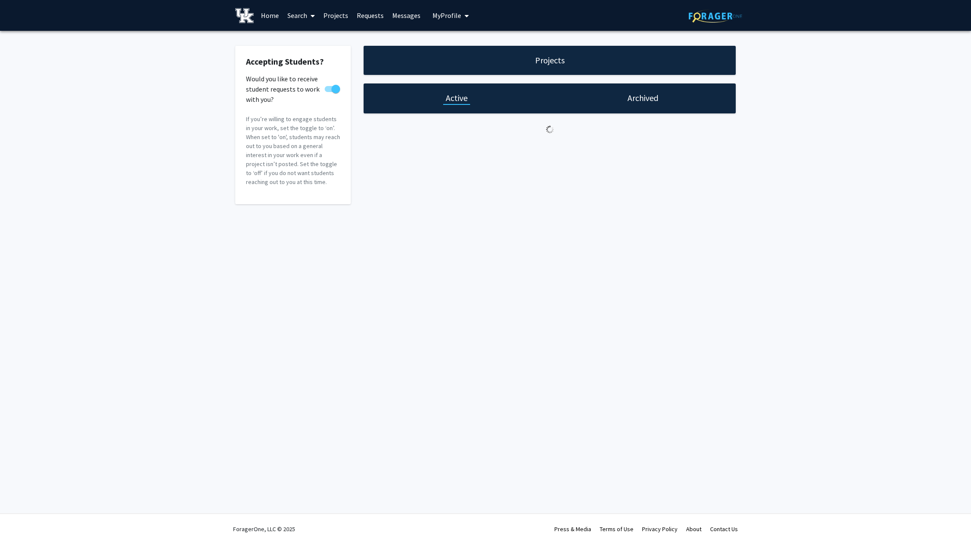
select select "5 - 10"
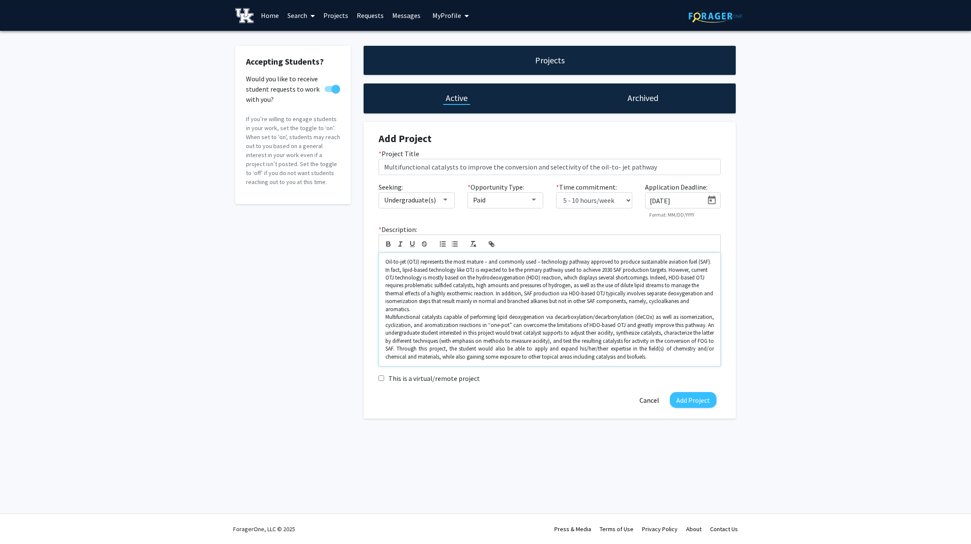
click at [439, 349] on p "Multifunctional catalysts capable of performing lipid deoxygenation via decarbo…" at bounding box center [549, 336] width 329 height 47
click at [436, 350] on p "Multifunctional catalysts capable of performing lipid deoxygenation via decarbo…" at bounding box center [549, 336] width 329 height 47
click at [395, 341] on p "Multifunctional catalysts capable of performing lipid deoxygenation via decarbo…" at bounding box center [549, 336] width 329 height 47
click at [695, 349] on p "Multifunctional catalysts capable of performing lipid deoxygenation via decarbo…" at bounding box center [549, 336] width 329 height 47
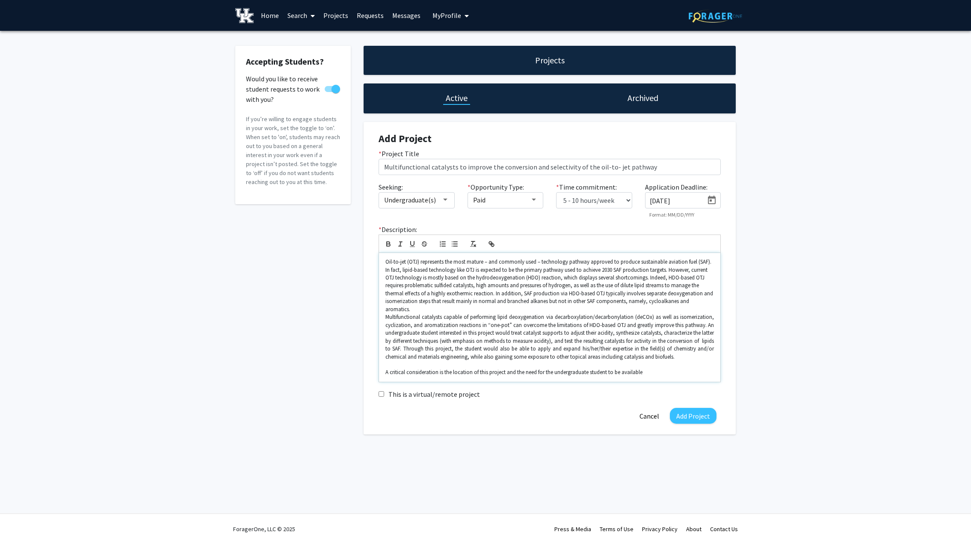
click at [646, 368] on p "A critical consideration is the location of this project and the need for the u…" at bounding box center [549, 372] width 329 height 8
click at [471, 373] on p "A critical consideration is the location of this project and the need for the u…" at bounding box center [549, 376] width 329 height 16
click at [562, 370] on p "A critical consideration is the location of this project and the need for the u…" at bounding box center [549, 376] width 329 height 16
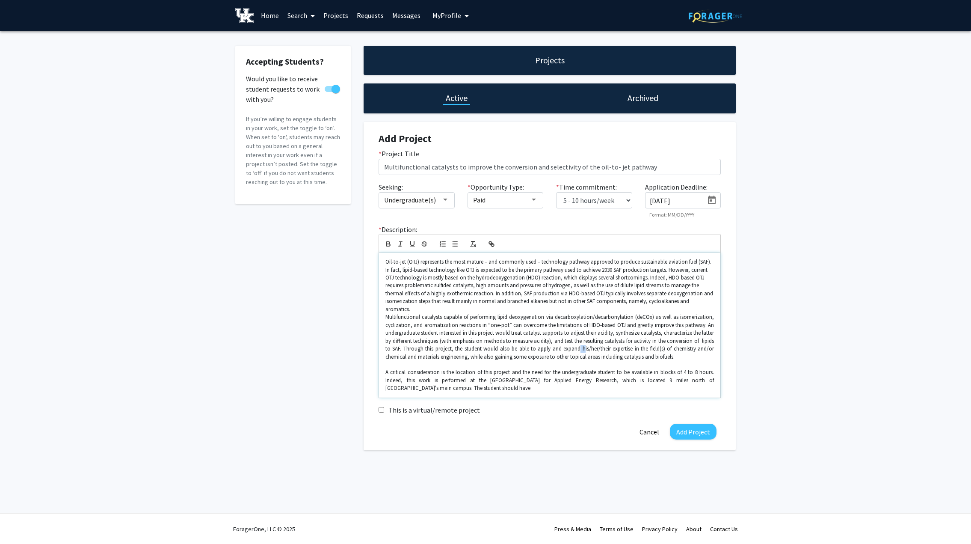
drag, startPoint x: 596, startPoint y: 338, endPoint x: 600, endPoint y: 341, distance: 5.2
click at [600, 341] on p "Multifunctional catalysts capable of performing lipid deoxygenation via decarbo…" at bounding box center [549, 336] width 329 height 47
drag, startPoint x: 597, startPoint y: 338, endPoint x: 627, endPoint y: 341, distance: 30.1
click at [627, 341] on p "Multifunctional catalysts capable of performing lipid deoxygenation via decarbo…" at bounding box center [549, 336] width 329 height 47
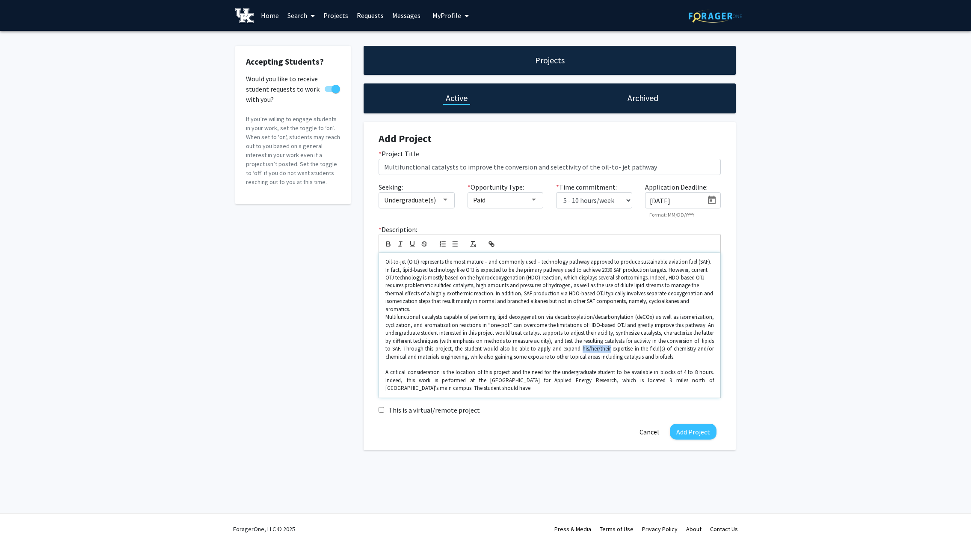
copy p "his/her/their"
click at [417, 381] on p "A critical consideration is the location of this project and the need for the u…" at bounding box center [549, 380] width 329 height 24
click at [683, 373] on p "A critical consideration is the location of this project and the need for the u…" at bounding box center [549, 380] width 329 height 24
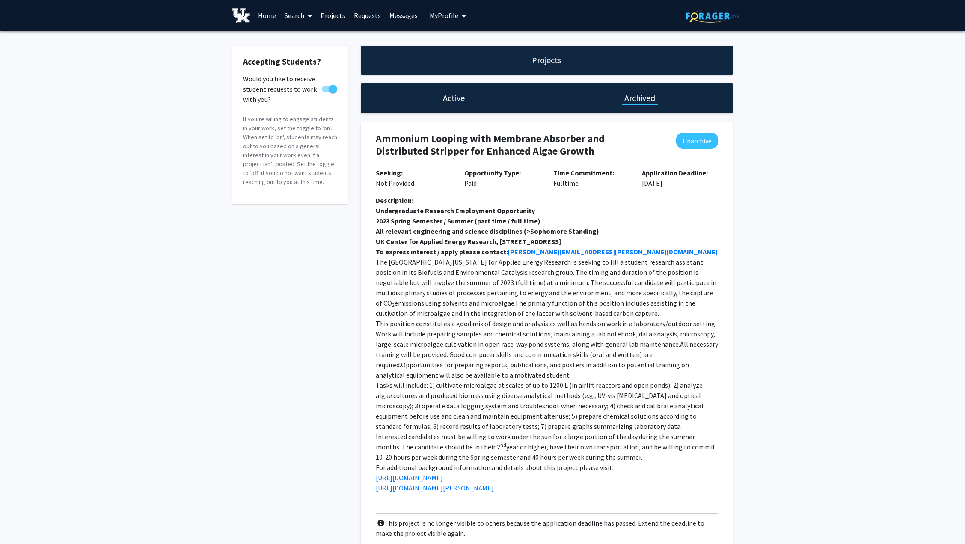
click at [446, 96] on h1 "Active" at bounding box center [454, 98] width 22 height 12
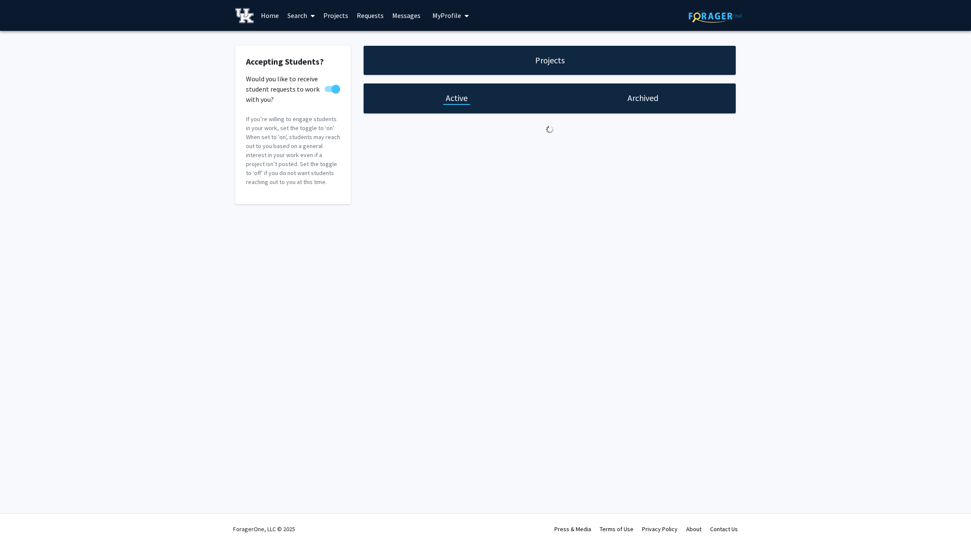
select select "5 - 10"
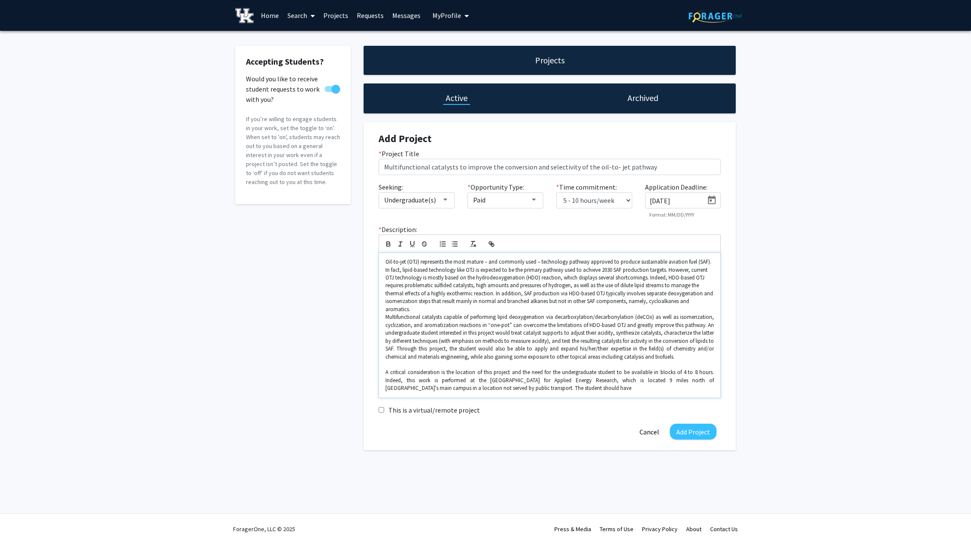
click at [465, 380] on p "A critical consideration is the location of this project and the need for the u…" at bounding box center [549, 380] width 329 height 24
click at [531, 379] on p "A critical consideration is the location of this project and the need for the u…" at bounding box center [549, 380] width 329 height 24
drag, startPoint x: 598, startPoint y: 341, endPoint x: 626, endPoint y: 341, distance: 28.7
click at [626, 341] on p "Multifunctional catalysts capable of performing lipid deoxygenation via decarbo…" at bounding box center [549, 336] width 329 height 47
copy p "his/her/their"
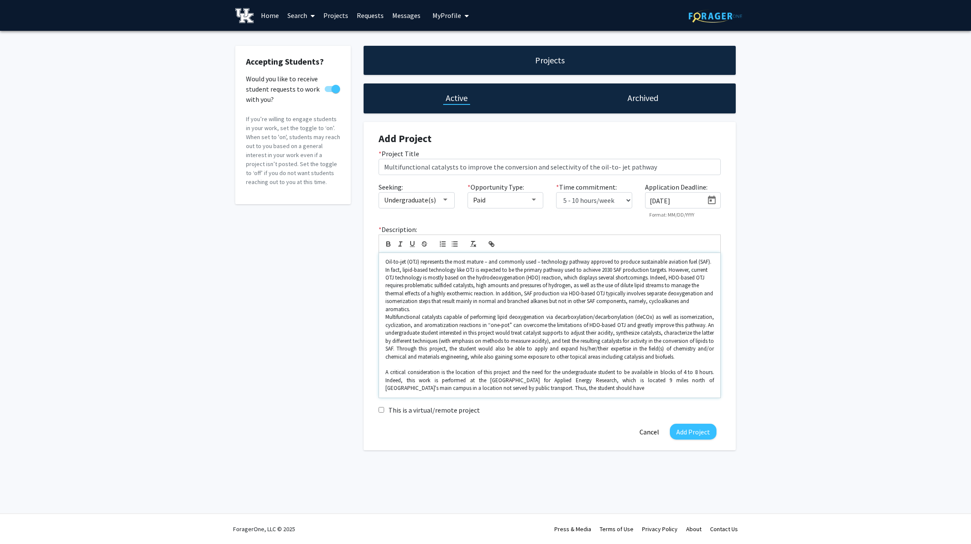
click at [537, 385] on div "Oil-to-jet (OTJ) represents the most mature – and commonly used – technology pa…" at bounding box center [549, 325] width 341 height 145
click at [562, 371] on p "A critical consideration is the location of this project and the need for the u…" at bounding box center [549, 384] width 329 height 32
click at [448, 388] on p "A critical consideration is the location of this project and the need for the u…" at bounding box center [549, 384] width 329 height 32
click at [447, 388] on p "A critical consideration is the location of this project and the need for the u…" at bounding box center [549, 384] width 329 height 32
click at [595, 380] on p "A critical consideration is the location of this project and the need for the u…" at bounding box center [549, 384] width 329 height 32
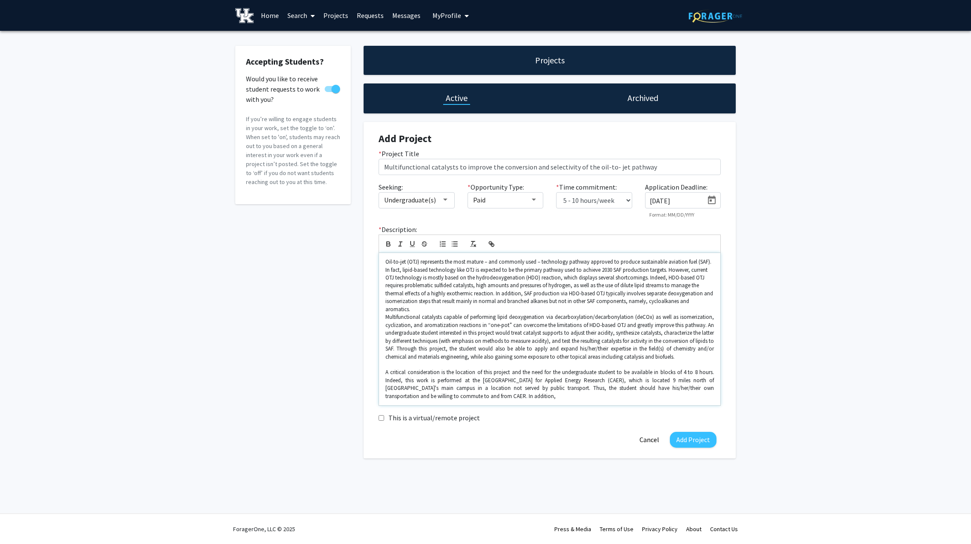
click at [440, 388] on p "A critical consideration is the location of this project and the need for the u…" at bounding box center [549, 384] width 329 height 32
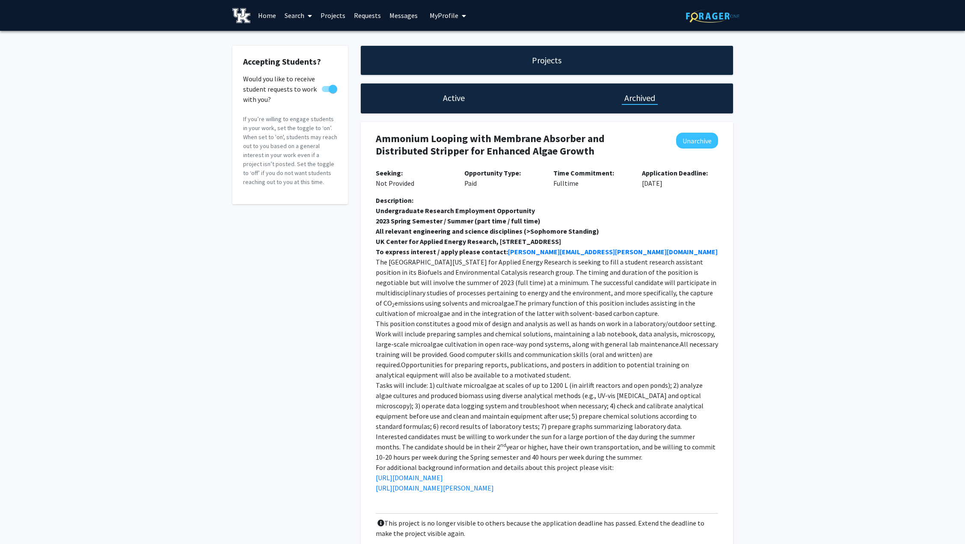
click at [453, 95] on h1 "Active" at bounding box center [454, 98] width 22 height 12
select select "5 - 10"
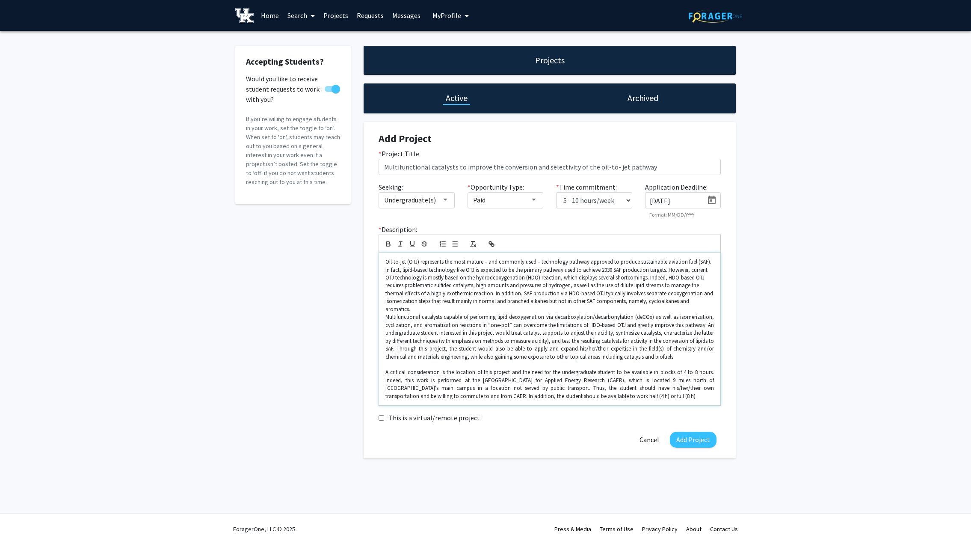
click at [596, 388] on p "A critical consideration is the location of this project and the need for the u…" at bounding box center [549, 384] width 329 height 32
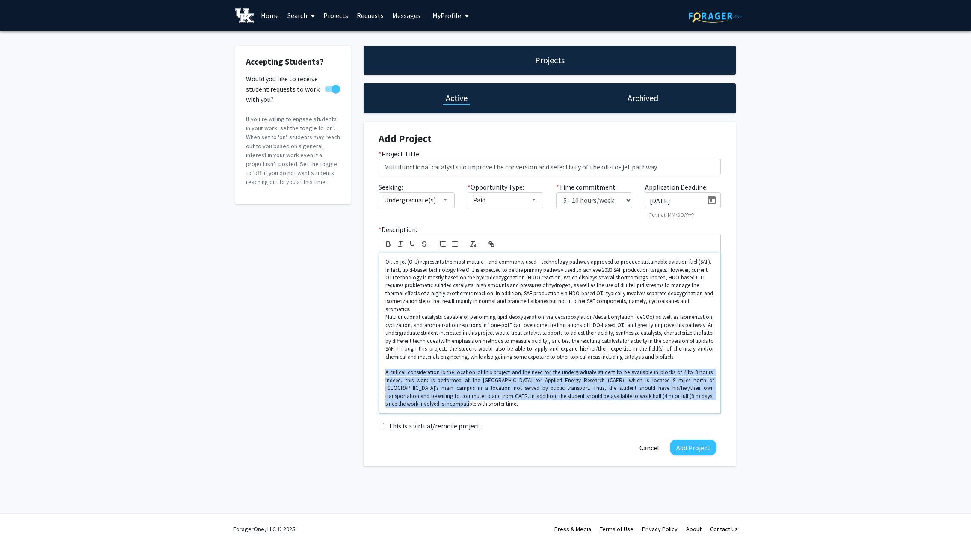
drag, startPoint x: 403, startPoint y: 397, endPoint x: 384, endPoint y: 364, distance: 37.4
click at [384, 364] on div "Oil-to-jet (OTJ) represents the most mature – and commonly used – technology pa…" at bounding box center [549, 333] width 341 height 160
click at [390, 244] on icon "button" at bounding box center [388, 245] width 3 height 2
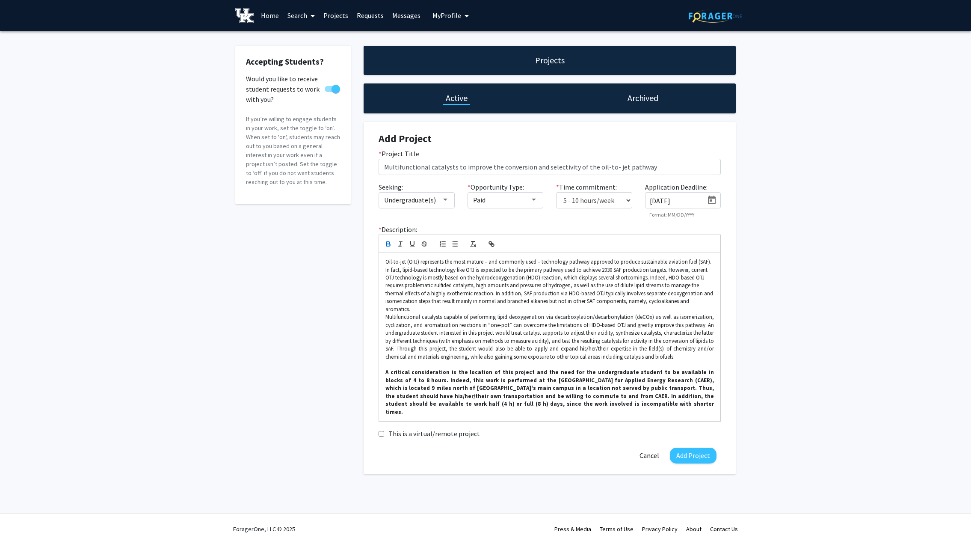
click at [388, 244] on icon "button" at bounding box center [388, 245] width 3 height 2
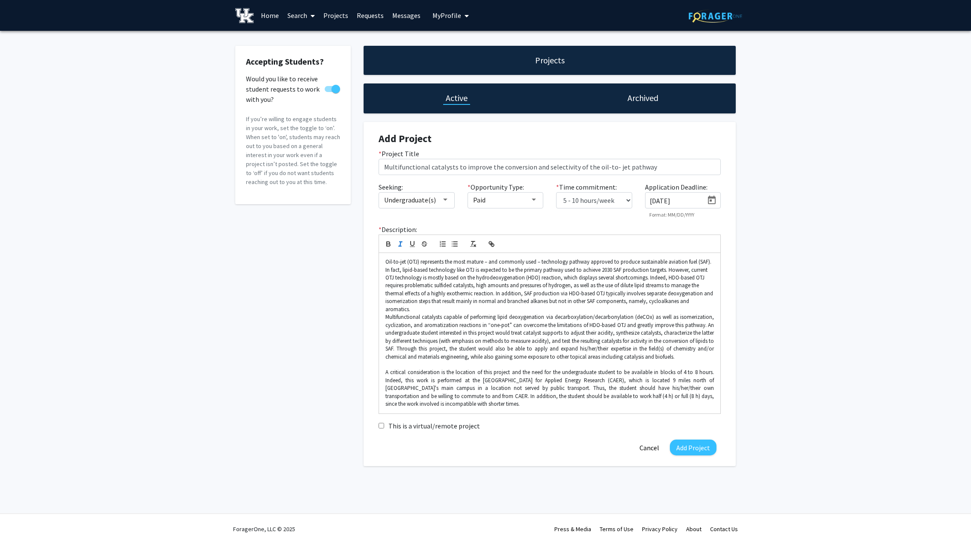
click at [399, 246] on line "button" at bounding box center [400, 246] width 3 height 0
click at [412, 368] on em "A critical consideration is the location of this project and the need for the u…" at bounding box center [550, 387] width 330 height 39
click at [406, 368] on em "A critical consideration is the location of this project and the need for the u…" at bounding box center [550, 387] width 330 height 39
drag, startPoint x: 385, startPoint y: 364, endPoint x: 441, endPoint y: 363, distance: 55.6
click at [441, 368] on em "A critical consideration is the location of this project and the need for the u…" at bounding box center [550, 387] width 330 height 39
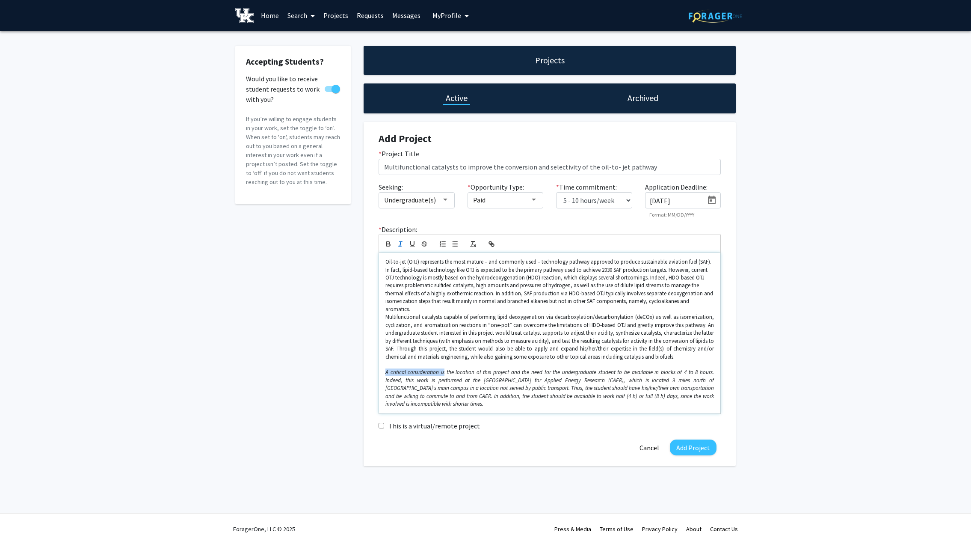
click at [388, 368] on em "A critical consideration is the location of this project and the need for the u…" at bounding box center [550, 387] width 330 height 39
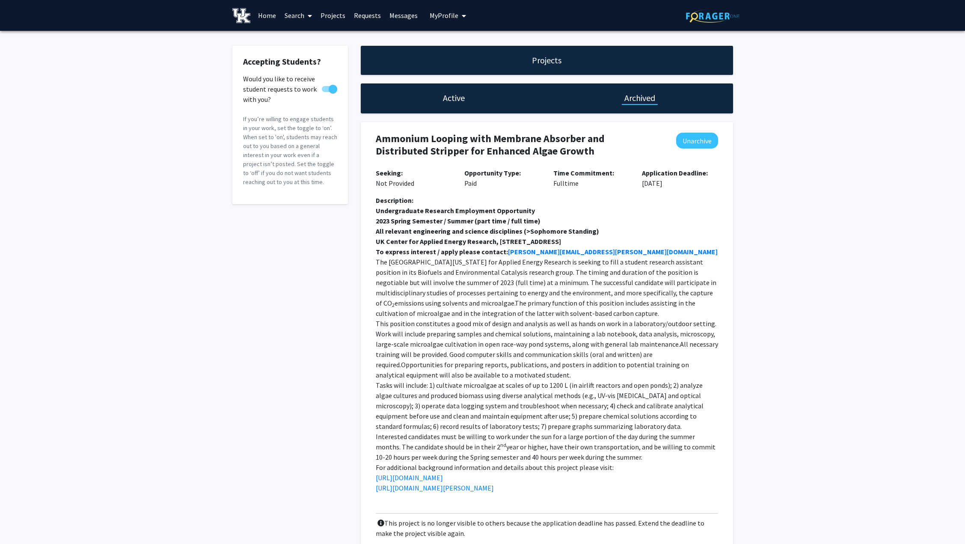
click at [444, 95] on h1 "Active" at bounding box center [454, 98] width 22 height 12
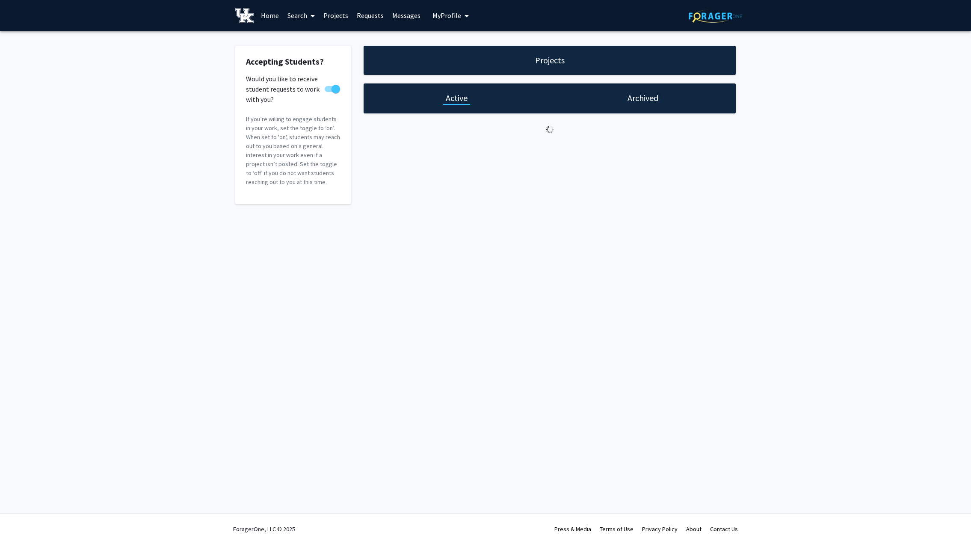
select select "5 - 10"
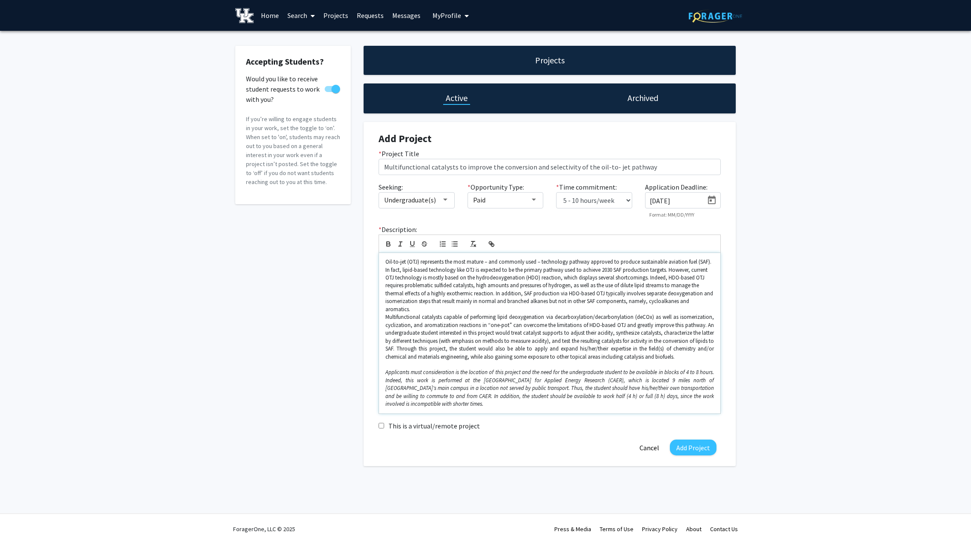
click at [443, 368] on em "Applicants must consideration is the location of this project and the need for …" at bounding box center [550, 387] width 330 height 39
click at [387, 368] on em "Applicants must consider both the location of this project and the need for the…" at bounding box center [550, 387] width 330 height 39
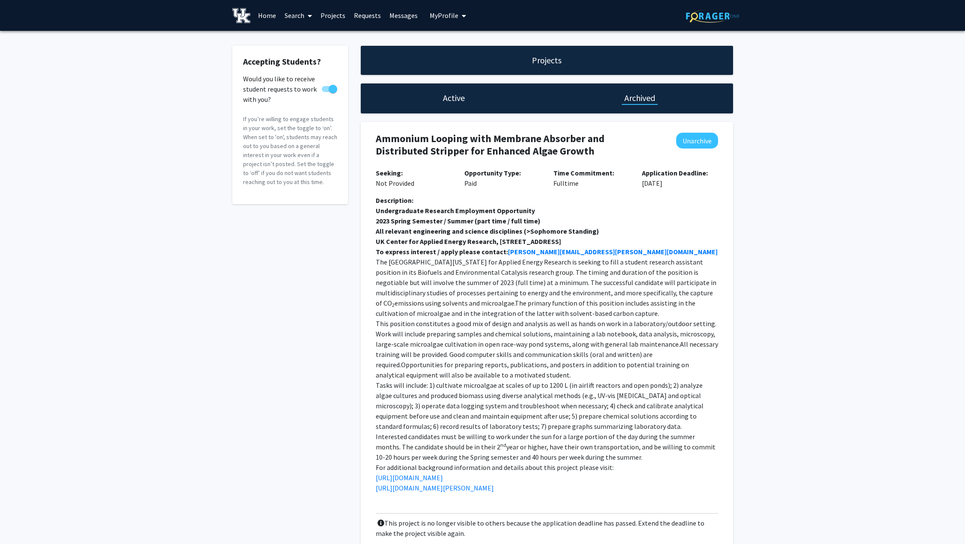
click at [447, 93] on h1 "Active" at bounding box center [454, 98] width 22 height 12
select select "5 - 10"
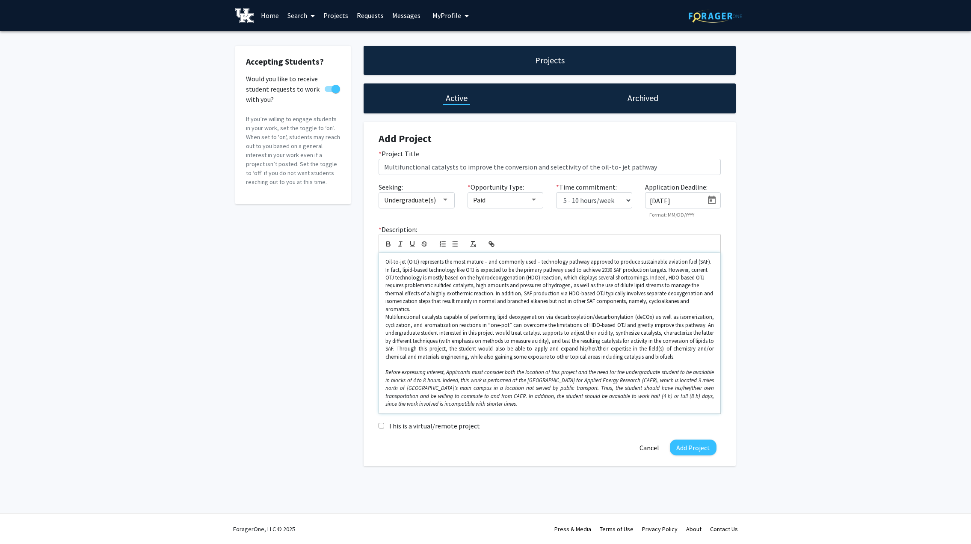
click at [450, 368] on em "Before expressing interest, Applicants must consider both the location of this …" at bounding box center [550, 387] width 330 height 39
click at [597, 368] on em "Before expressing interest, applicants must consider both the location of this …" at bounding box center [550, 387] width 330 height 39
click at [429, 374] on em "Before expressing interest, applicants must consider both the location of this …" at bounding box center [550, 387] width 330 height 39
click at [628, 201] on select "0 - 5 hours/week 5 - 10 hours/week 10 - 15 hours/week 15 - 20 hours/week 20 - 3…" at bounding box center [594, 200] width 76 height 16
click at [556, 192] on select "0 - 5 hours/week 5 - 10 hours/week 10 - 15 hours/week 15 - 20 hours/week 20 - 3…" at bounding box center [594, 200] width 76 height 16
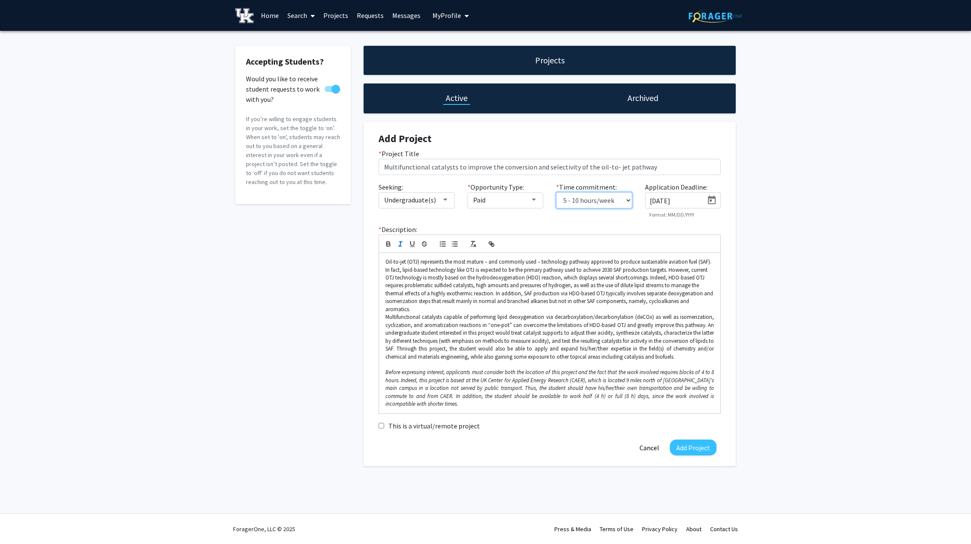
click at [628, 199] on select "0 - 5 hours/week 5 - 10 hours/week 10 - 15 hours/week 15 - 20 hours/week 20 - 3…" at bounding box center [594, 200] width 76 height 16
click at [711, 389] on p "Before expressing interest, applicants must consider both the location of this …" at bounding box center [549, 387] width 329 height 39
click at [628, 201] on select "0 - 5 hours/week 5 - 10 hours/week 10 - 15 hours/week 15 - 20 hours/week 20 - 3…" at bounding box center [594, 200] width 76 height 16
click at [540, 217] on div "* Opportunity Type: Paid" at bounding box center [505, 200] width 89 height 36
click at [533, 397] on p "Before expressing interest, applicants must consider both the location of this …" at bounding box center [549, 387] width 329 height 39
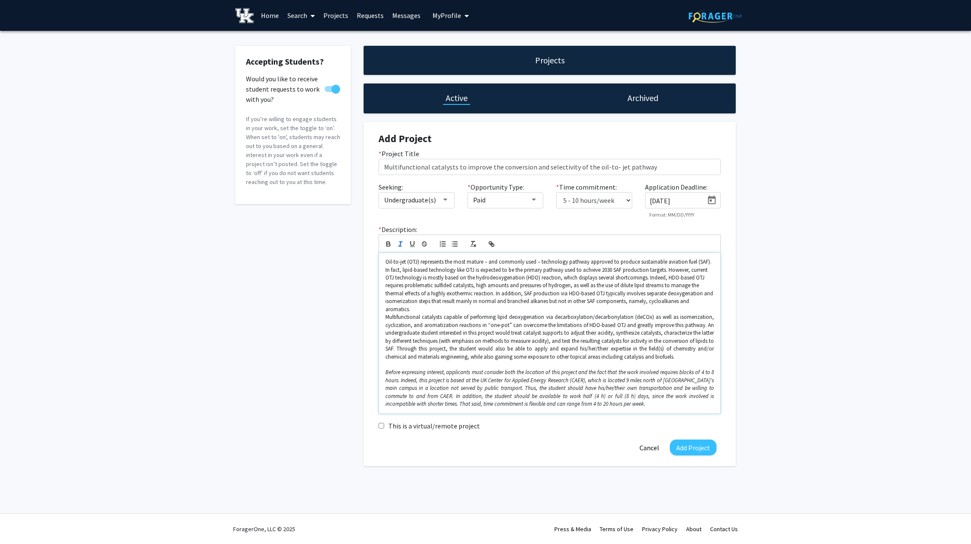
click at [516, 339] on p "Multifunctional catalysts capable of performing lipid deoxygenation via decarbo…" at bounding box center [549, 336] width 329 height 47
click at [533, 394] on em "Before expressing interest, applicants must consider both the location of this …" at bounding box center [550, 387] width 330 height 39
click at [702, 439] on button "Add Project" at bounding box center [693, 447] width 47 height 16
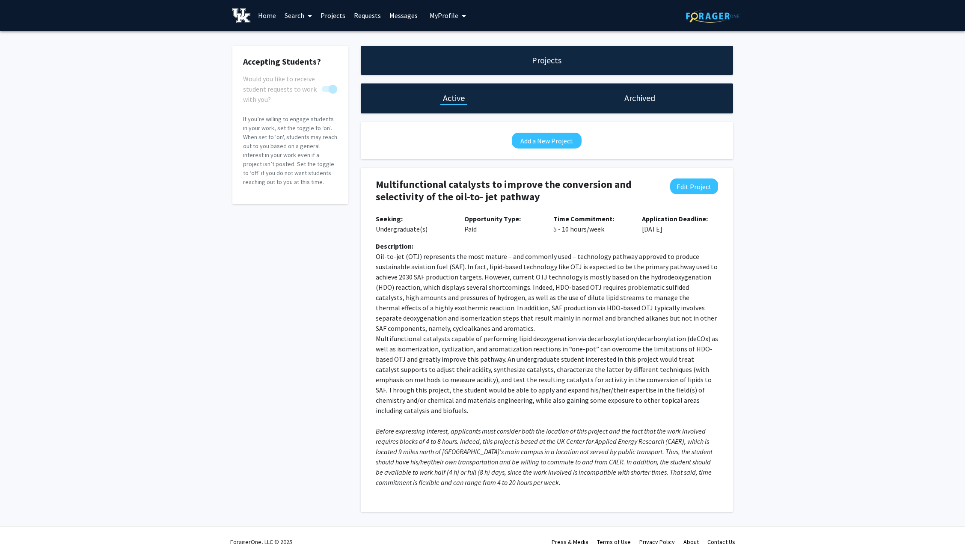
scroll to position [3, 0]
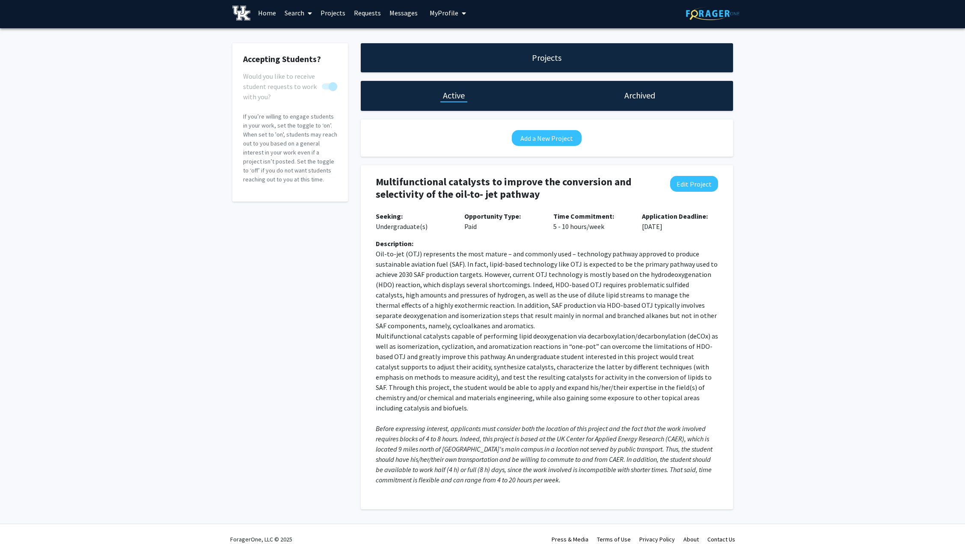
click at [549, 58] on h1 "Projects" at bounding box center [547, 58] width 30 height 12
click at [542, 56] on h1 "Projects" at bounding box center [547, 58] width 30 height 12
click at [269, 17] on link "Home" at bounding box center [267, 13] width 27 height 30
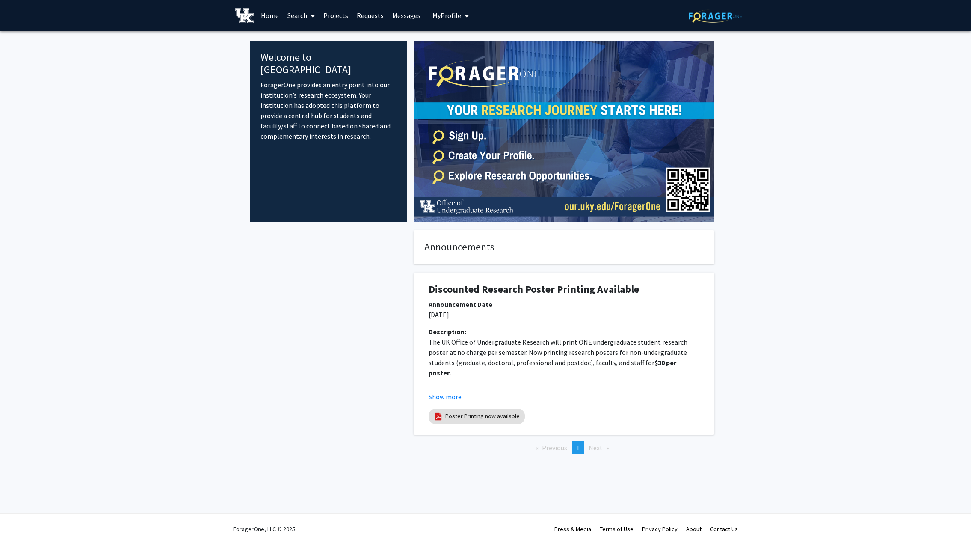
click at [343, 14] on link "Projects" at bounding box center [335, 15] width 33 height 30
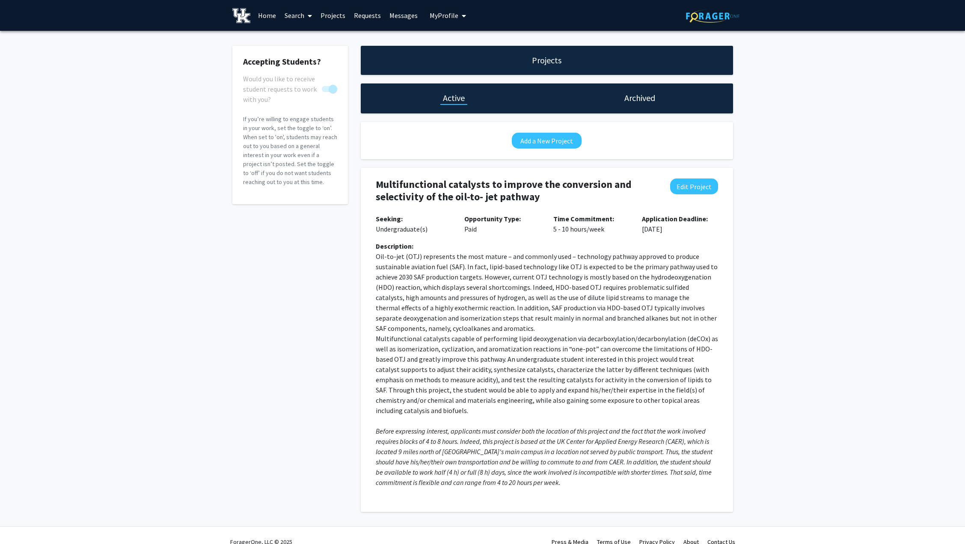
click at [362, 15] on link "Requests" at bounding box center [367, 15] width 36 height 30
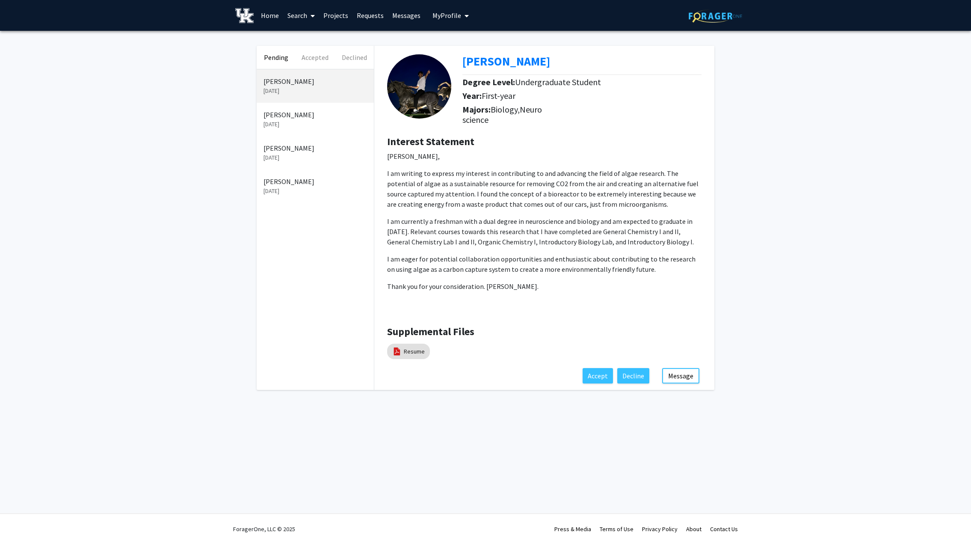
click at [284, 119] on p "[PERSON_NAME]" at bounding box center [316, 115] width 104 height 10
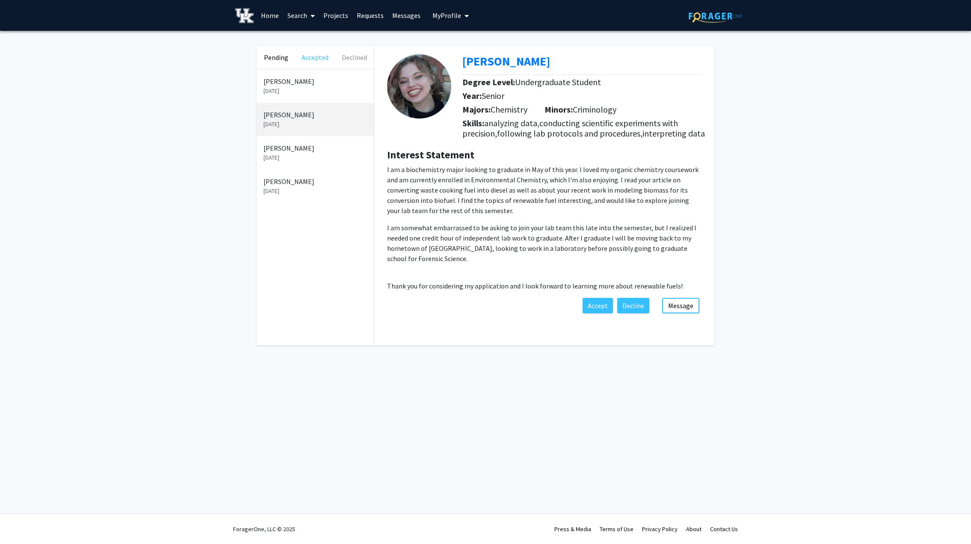
click at [317, 59] on button "Accepted" at bounding box center [315, 57] width 39 height 23
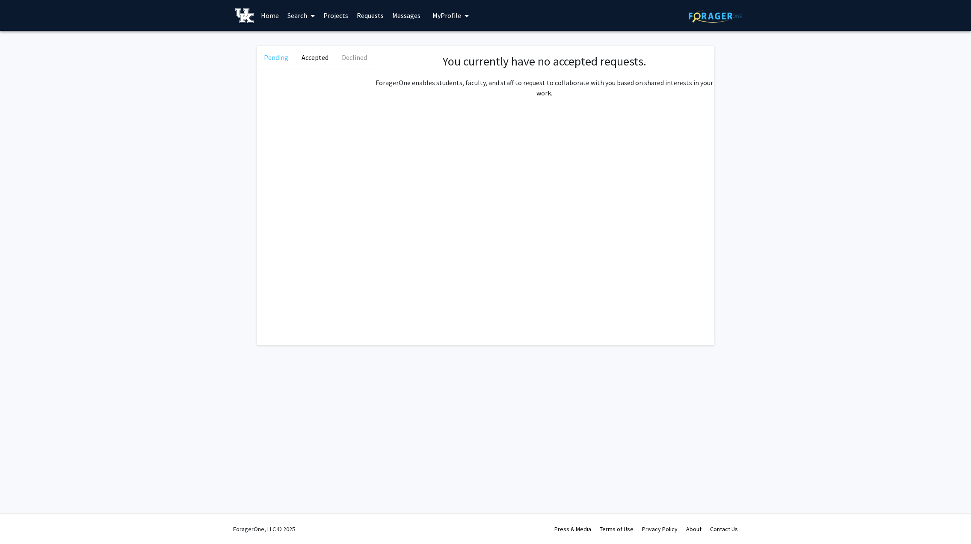
click at [272, 63] on button "Pending" at bounding box center [276, 57] width 39 height 23
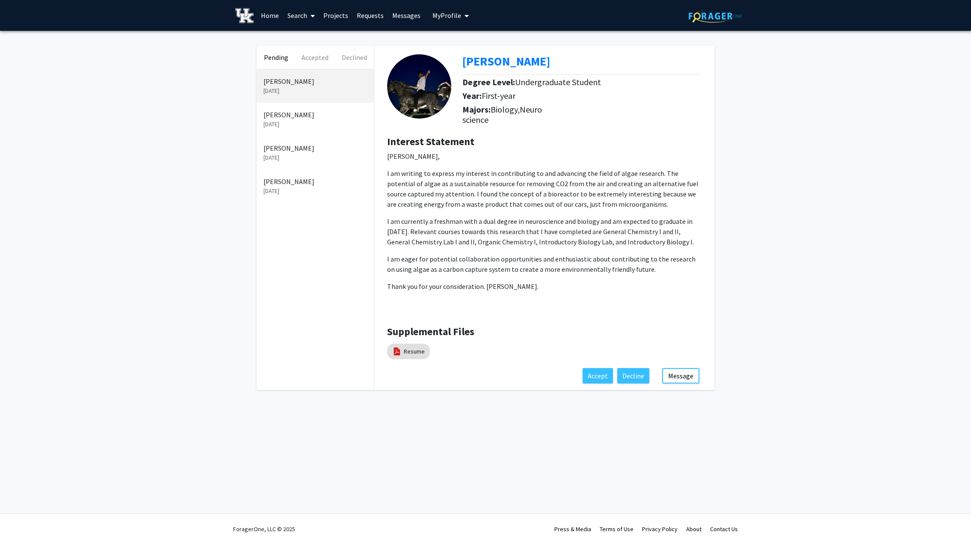
click at [293, 117] on p "[PERSON_NAME]" at bounding box center [316, 115] width 104 height 10
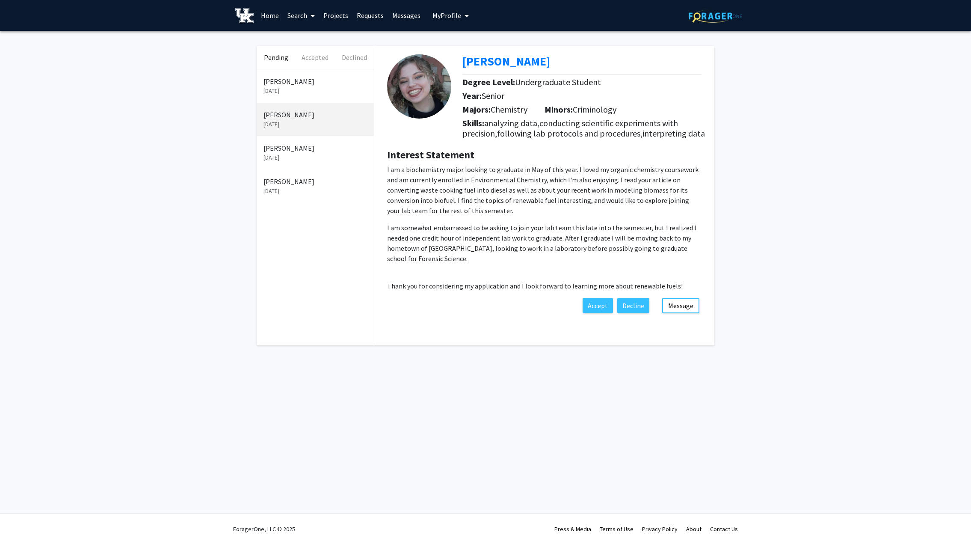
click at [277, 181] on p "[PERSON_NAME]" at bounding box center [316, 181] width 104 height 10
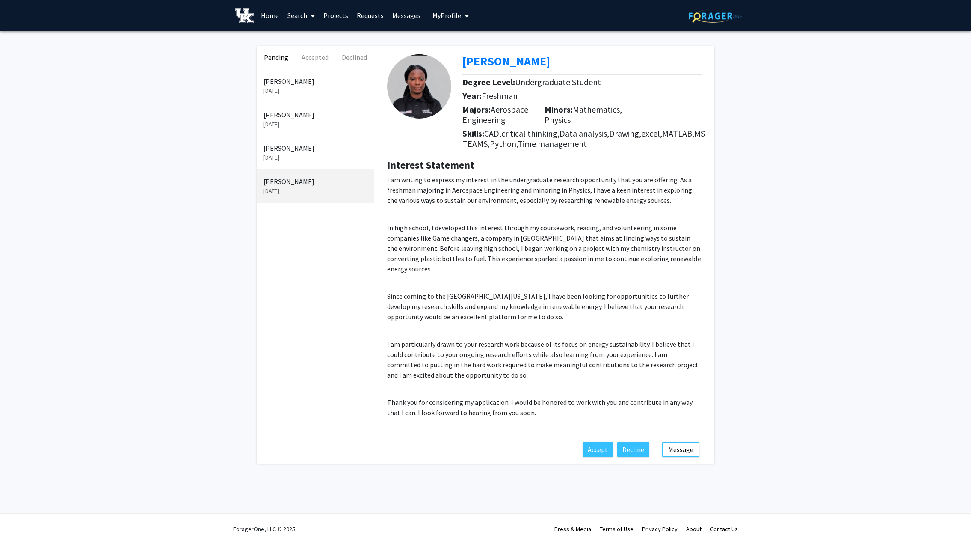
click at [335, 18] on link "Projects" at bounding box center [335, 15] width 33 height 30
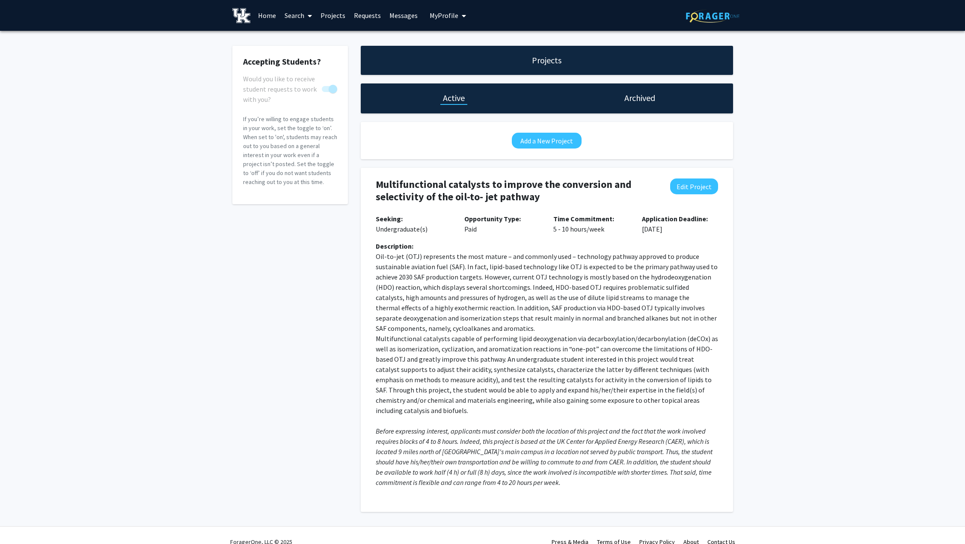
click at [365, 14] on link "Requests" at bounding box center [367, 15] width 36 height 30
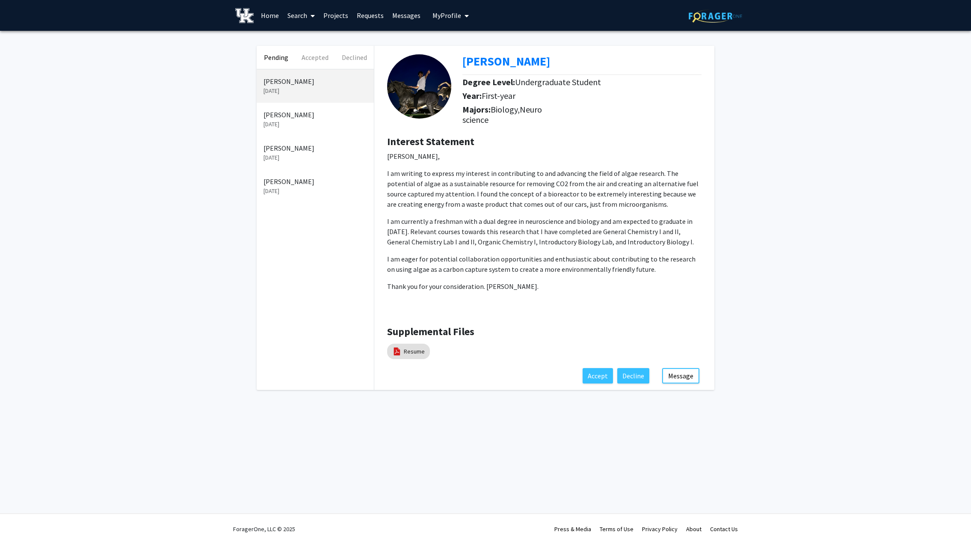
click at [408, 16] on link "Messages" at bounding box center [406, 15] width 37 height 30
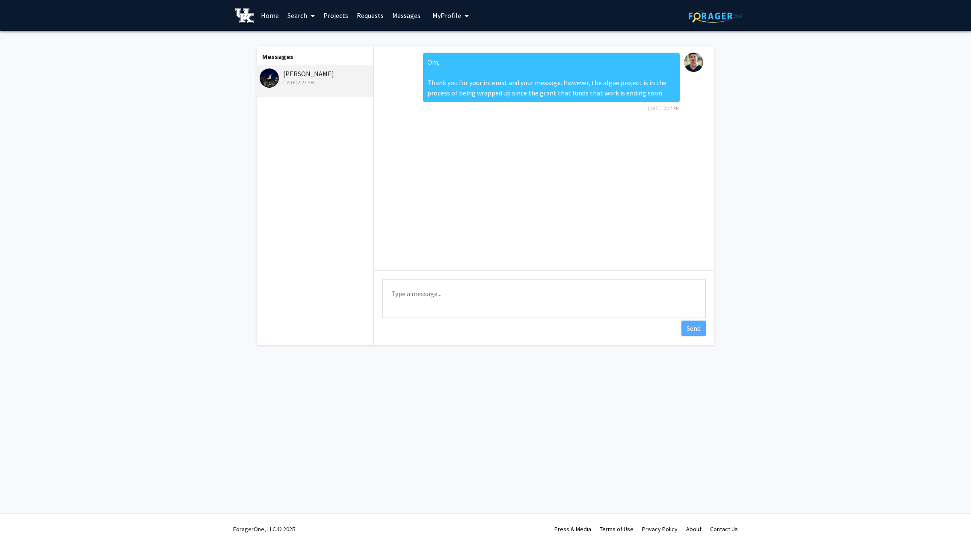
click at [452, 15] on span "My Profile" at bounding box center [446, 15] width 29 height 9
click at [462, 44] on span "[PERSON_NAME]" at bounding box center [486, 39] width 52 height 9
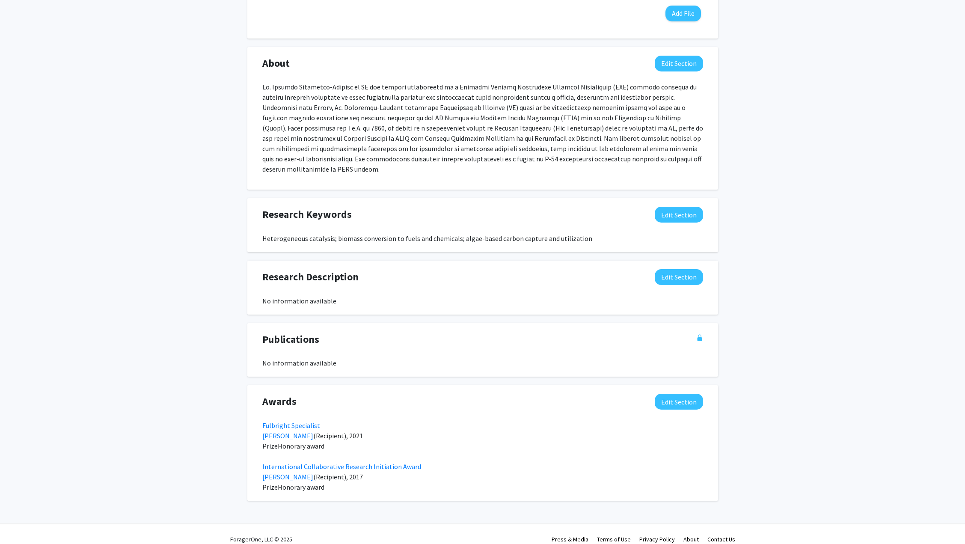
scroll to position [320, 0]
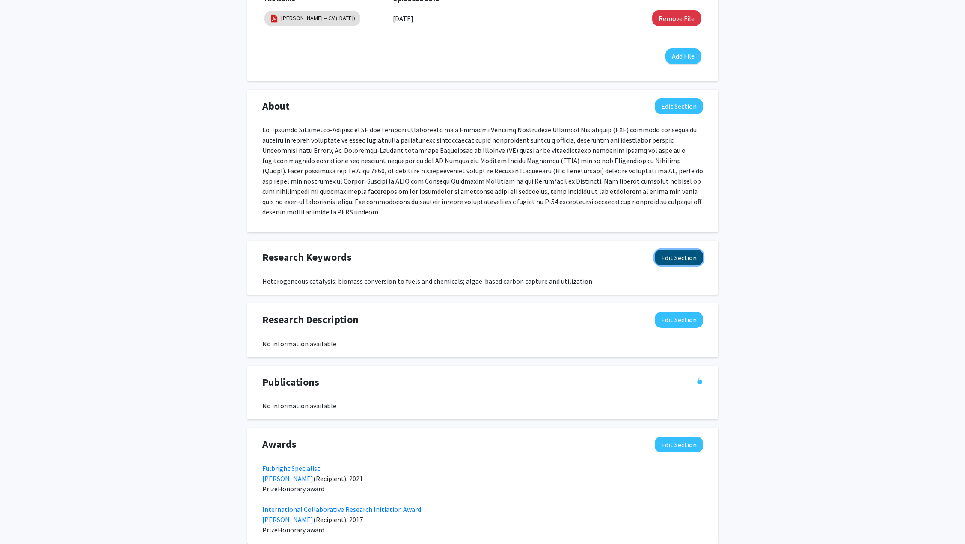
click at [666, 250] on button "Edit Section" at bounding box center [678, 257] width 48 height 16
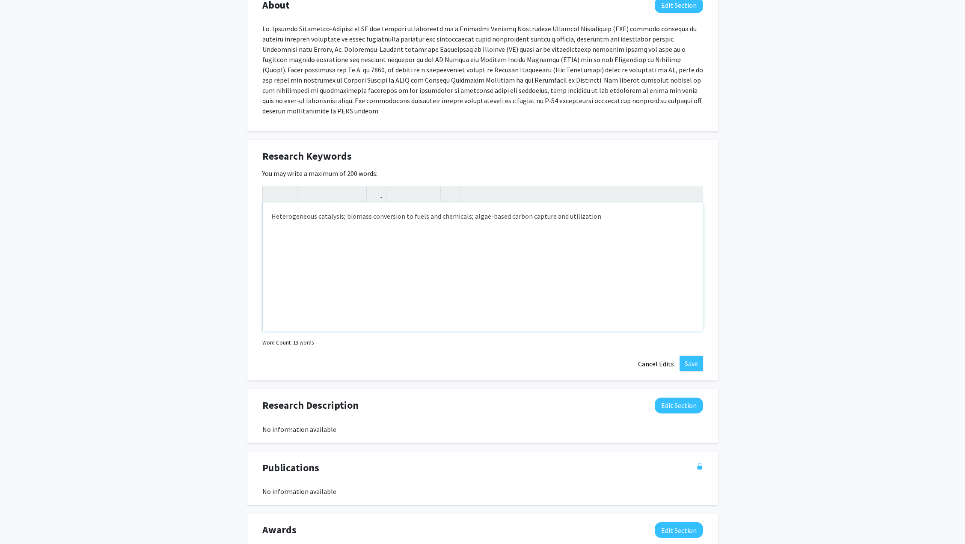
scroll to position [448, 0]
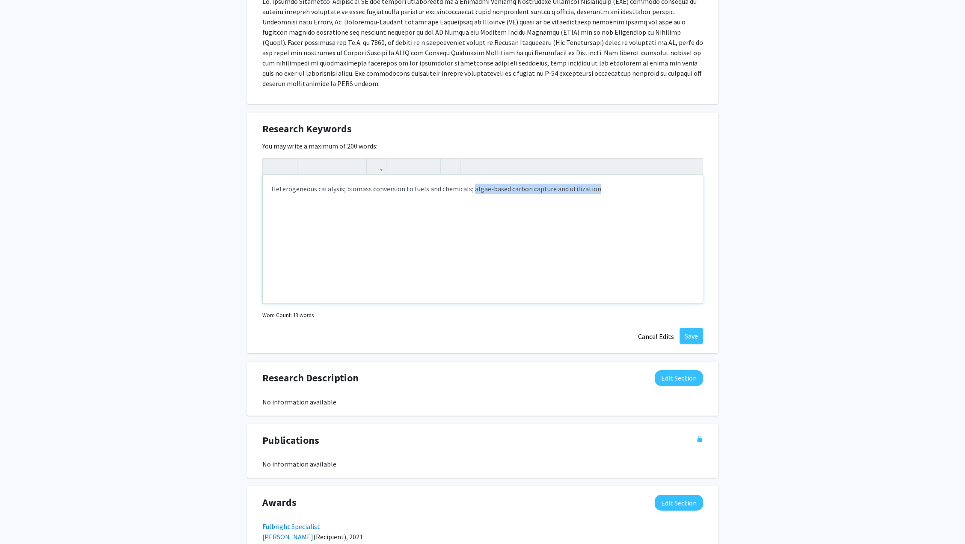
drag, startPoint x: 469, startPoint y: 178, endPoint x: 589, endPoint y: 176, distance: 119.8
click at [589, 176] on div "Heterogeneous catalysis; biomass conversion to fuels and chemicals; algae-based…" at bounding box center [483, 239] width 440 height 128
type textarea "Heterogeneous catalysis; biomass conversion to fuels and chemicals."
click at [689, 328] on button "Save" at bounding box center [691, 335] width 24 height 15
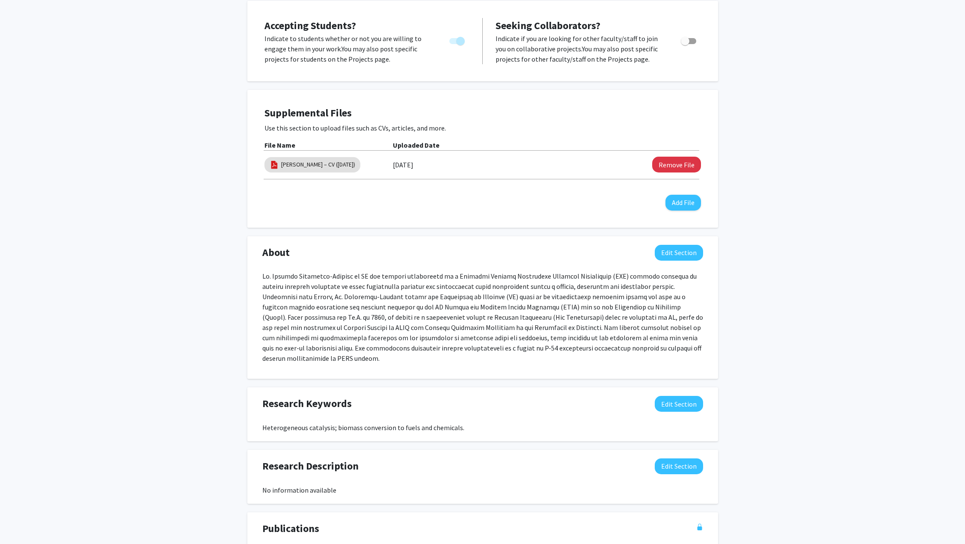
scroll to position [214, 0]
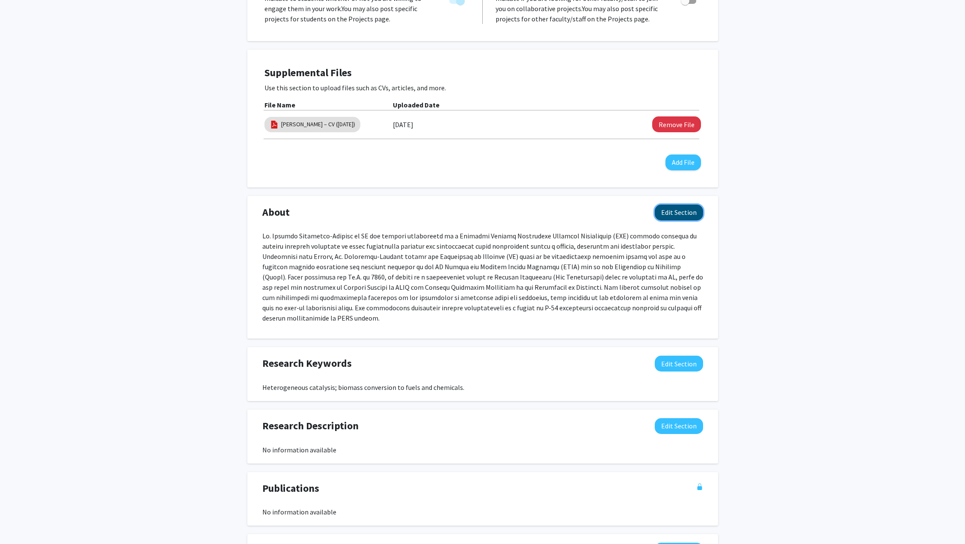
click at [680, 210] on button "Edit Section" at bounding box center [678, 212] width 48 height 16
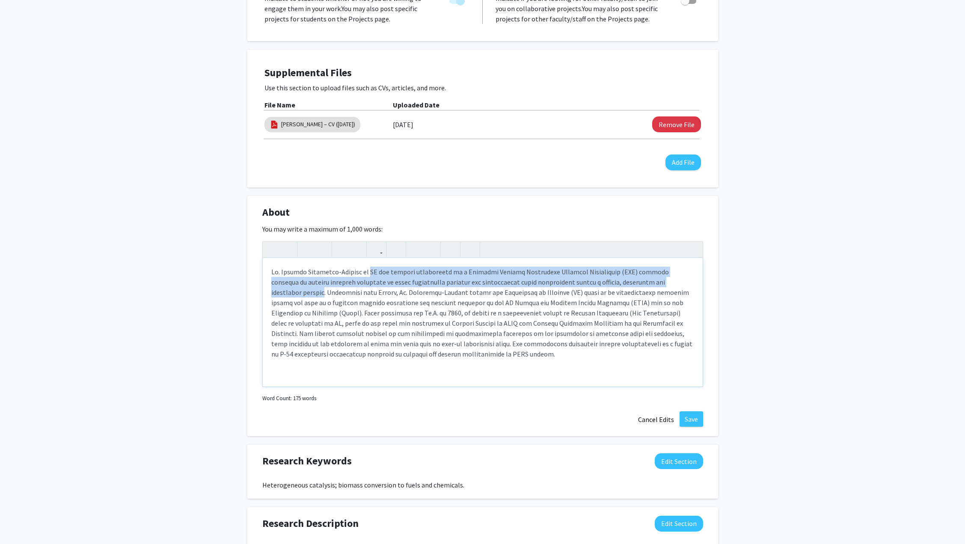
drag, startPoint x: 365, startPoint y: 271, endPoint x: 679, endPoint y: 281, distance: 314.6
click at [679, 281] on p "Note to users with screen readers: Please deactivate our accessibility plugin f…" at bounding box center [482, 312] width 423 height 92
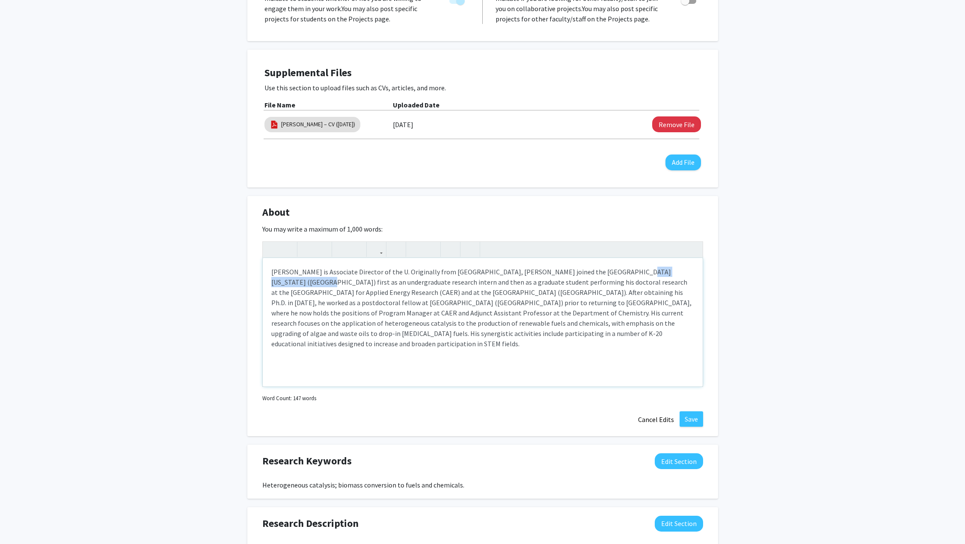
drag, startPoint x: 602, startPoint y: 270, endPoint x: 667, endPoint y: 273, distance: 64.7
click at [667, 273] on p "[PERSON_NAME] is Associate Director of the U. Originally from [GEOGRAPHIC_DATA]…" at bounding box center [482, 307] width 423 height 82
copy p "[GEOGRAPHIC_DATA][US_STATE]"
click at [484, 288] on p "[PERSON_NAME] is Associate Director of the U. Originally from [GEOGRAPHIC_DATA]…" at bounding box center [482, 307] width 423 height 82
drag, startPoint x: 270, startPoint y: 270, endPoint x: 442, endPoint y: 270, distance: 172.4
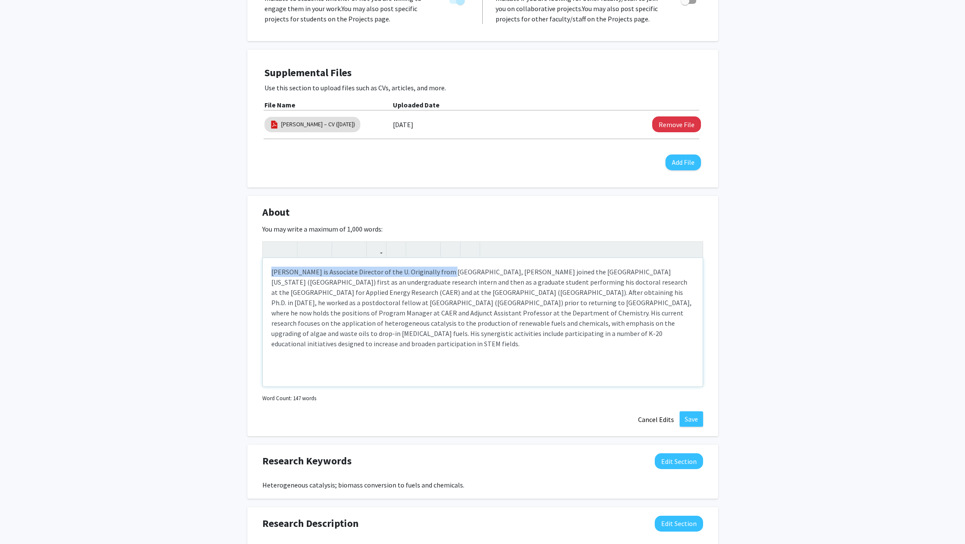
click at [442, 270] on div "[PERSON_NAME] is Associate Director of the U. Originally from [GEOGRAPHIC_DATA]…" at bounding box center [483, 322] width 440 height 128
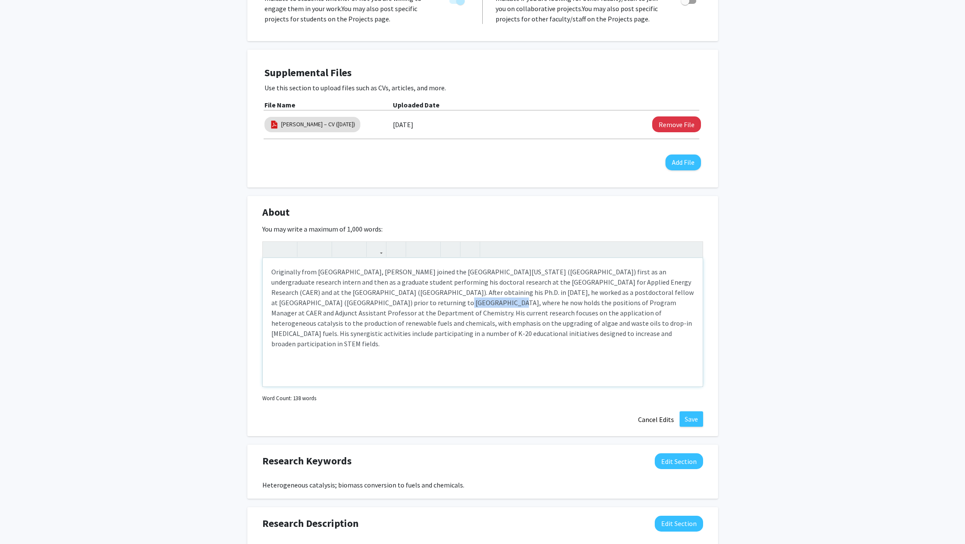
drag, startPoint x: 316, startPoint y: 302, endPoint x: 367, endPoint y: 303, distance: 50.9
click at [367, 303] on p "Originally from [GEOGRAPHIC_DATA], [PERSON_NAME] joined the [GEOGRAPHIC_DATA][U…" at bounding box center [482, 307] width 423 height 82
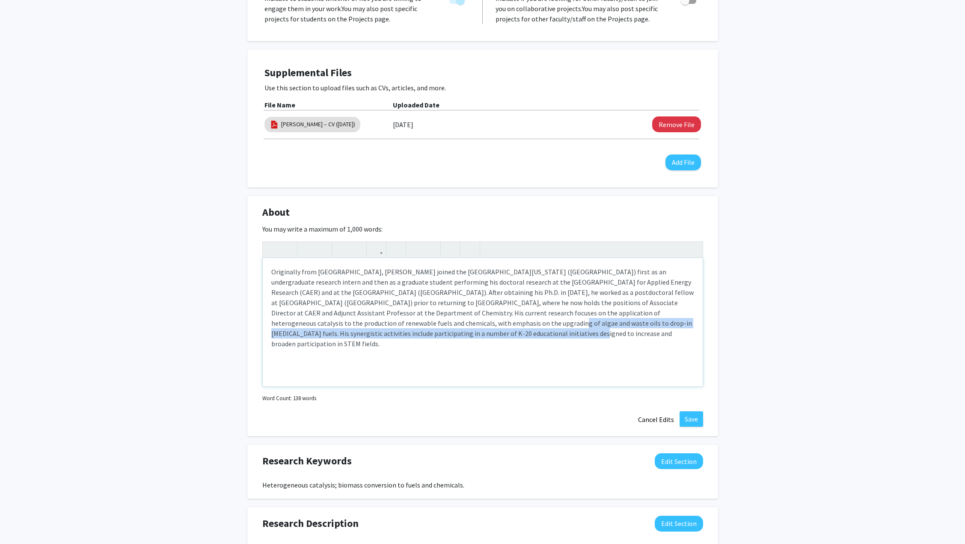
drag, startPoint x: 357, startPoint y: 324, endPoint x: 388, endPoint y: 333, distance: 32.2
click at [388, 333] on p "Originally from [GEOGRAPHIC_DATA], [PERSON_NAME] joined the [GEOGRAPHIC_DATA][U…" at bounding box center [482, 307] width 423 height 82
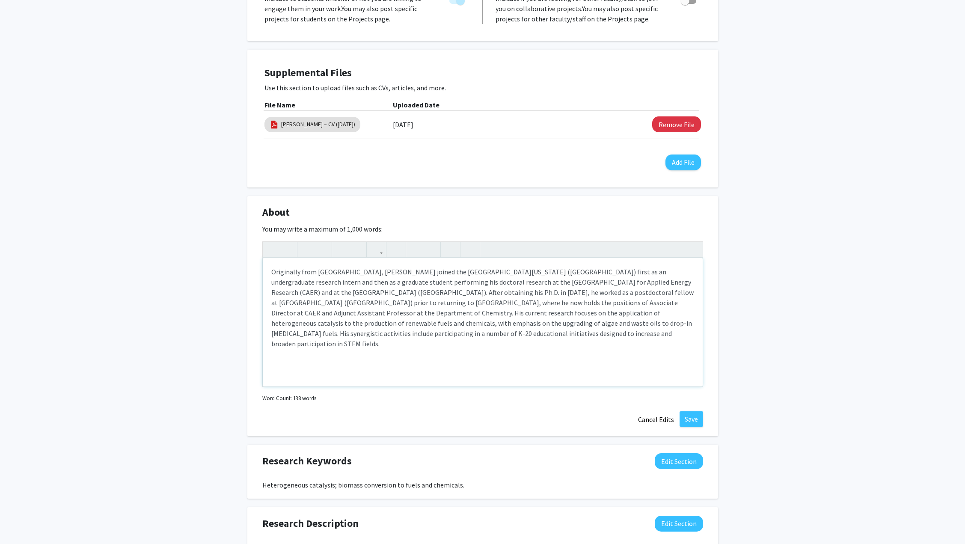
type textarea "<p>Originally from [GEOGRAPHIC_DATA], [PERSON_NAME] joined the [GEOGRAPHIC_DATA…"
click at [687, 417] on button "Save" at bounding box center [691, 418] width 24 height 15
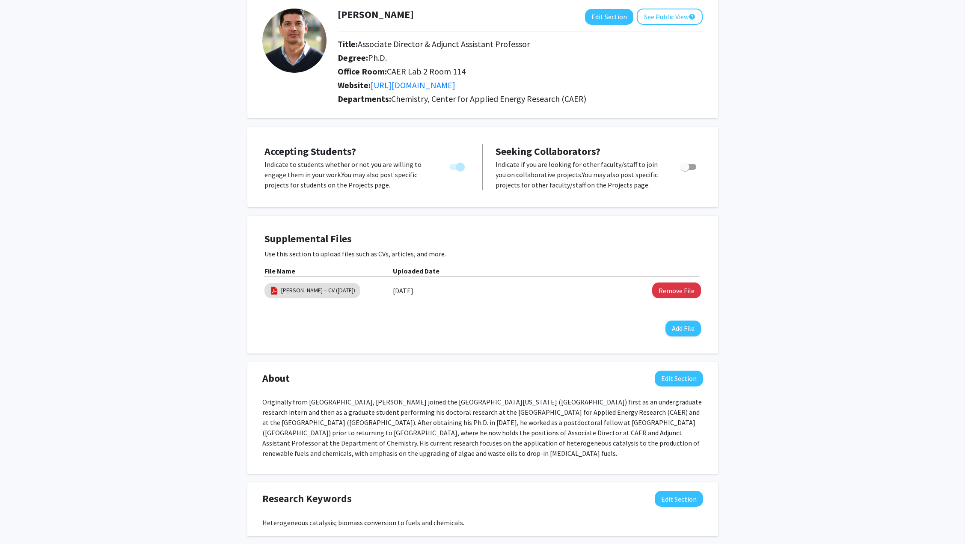
scroll to position [0, 0]
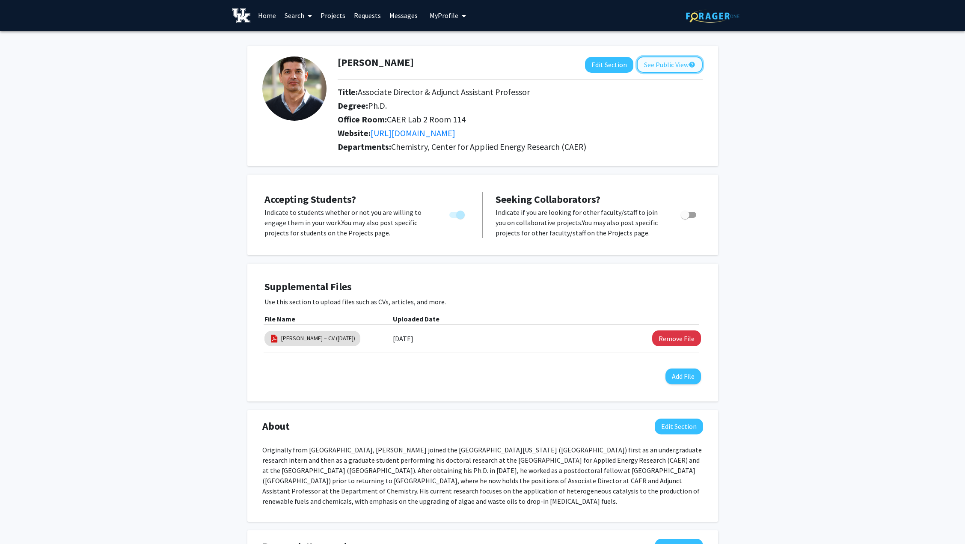
click at [678, 65] on button "See Public View help" at bounding box center [670, 64] width 66 height 16
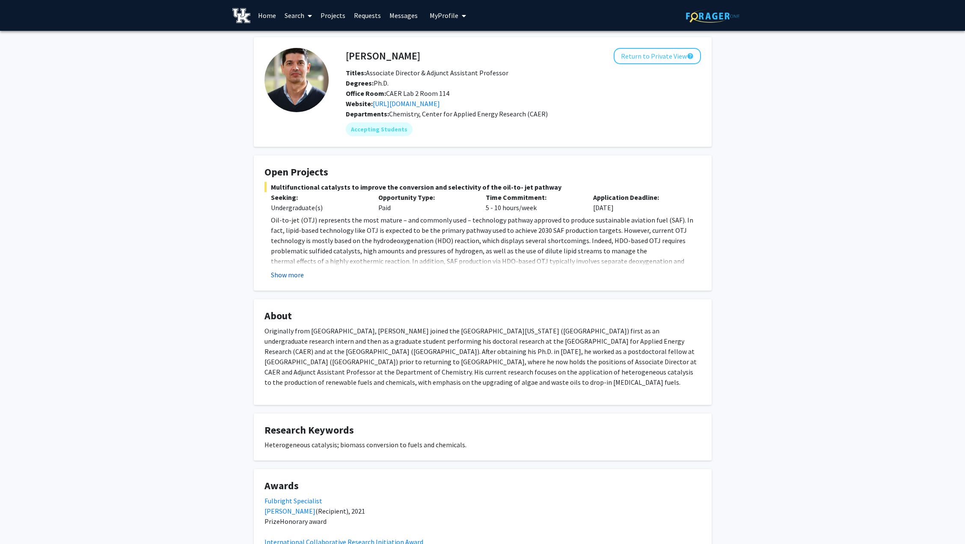
click at [292, 273] on button "Show more" at bounding box center [287, 274] width 33 height 10
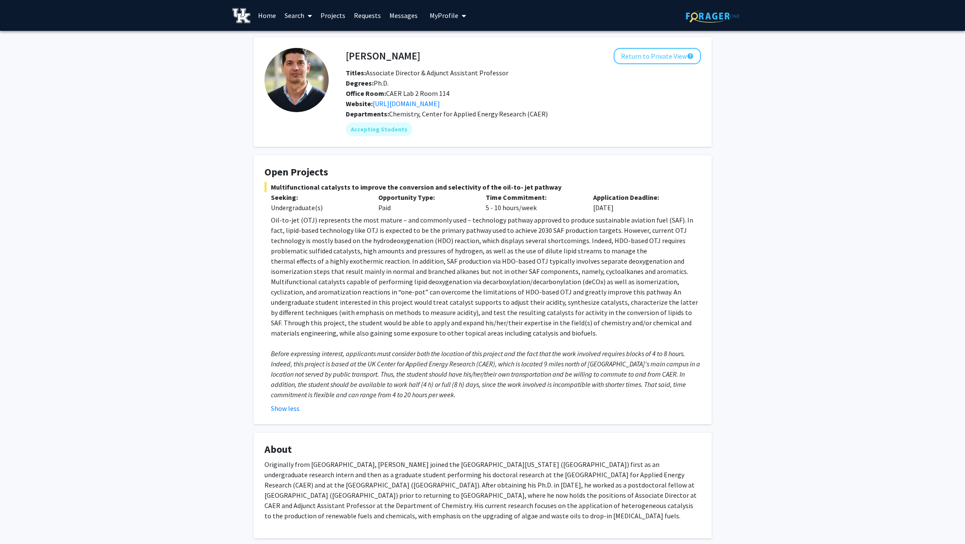
click at [888, 133] on div "[PERSON_NAME] Return to Private View help Titles: Associate Director & Adjunct …" at bounding box center [482, 421] width 965 height 781
